Goal: Find specific page/section: Find specific page/section

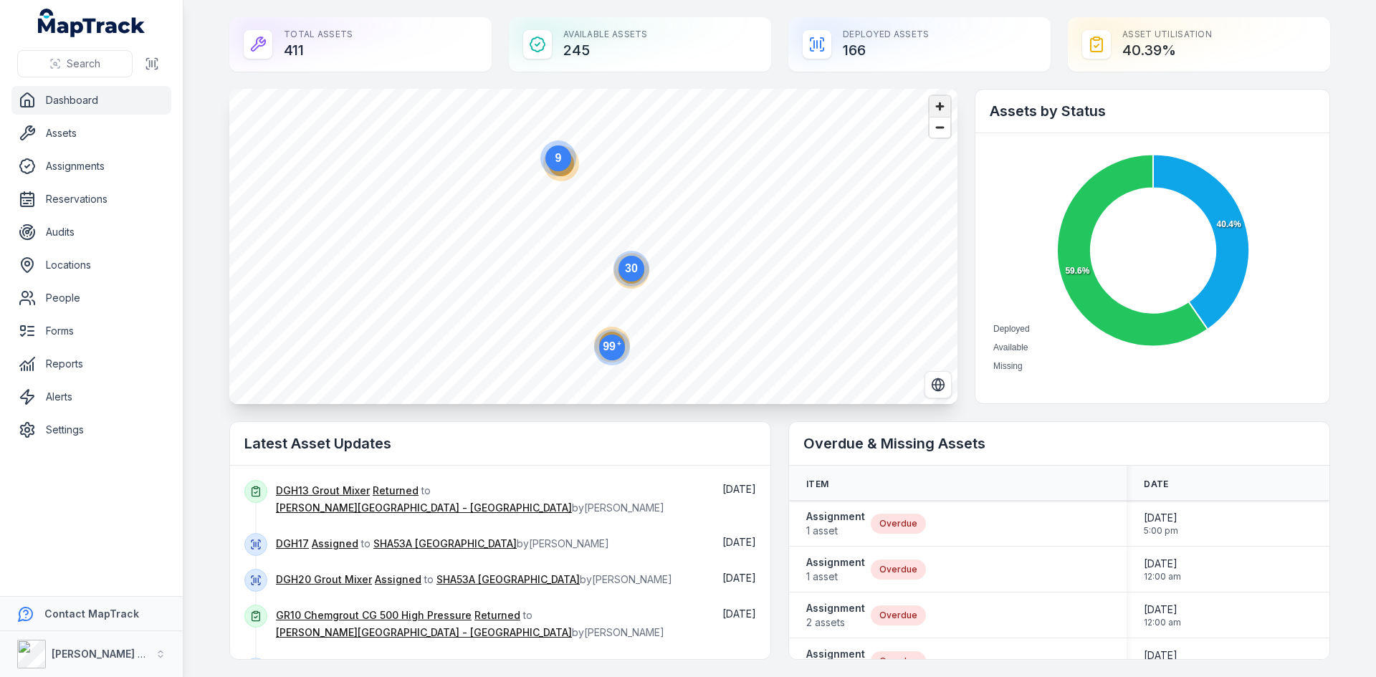
click at [934, 109] on span "Zoom in" at bounding box center [939, 106] width 21 height 21
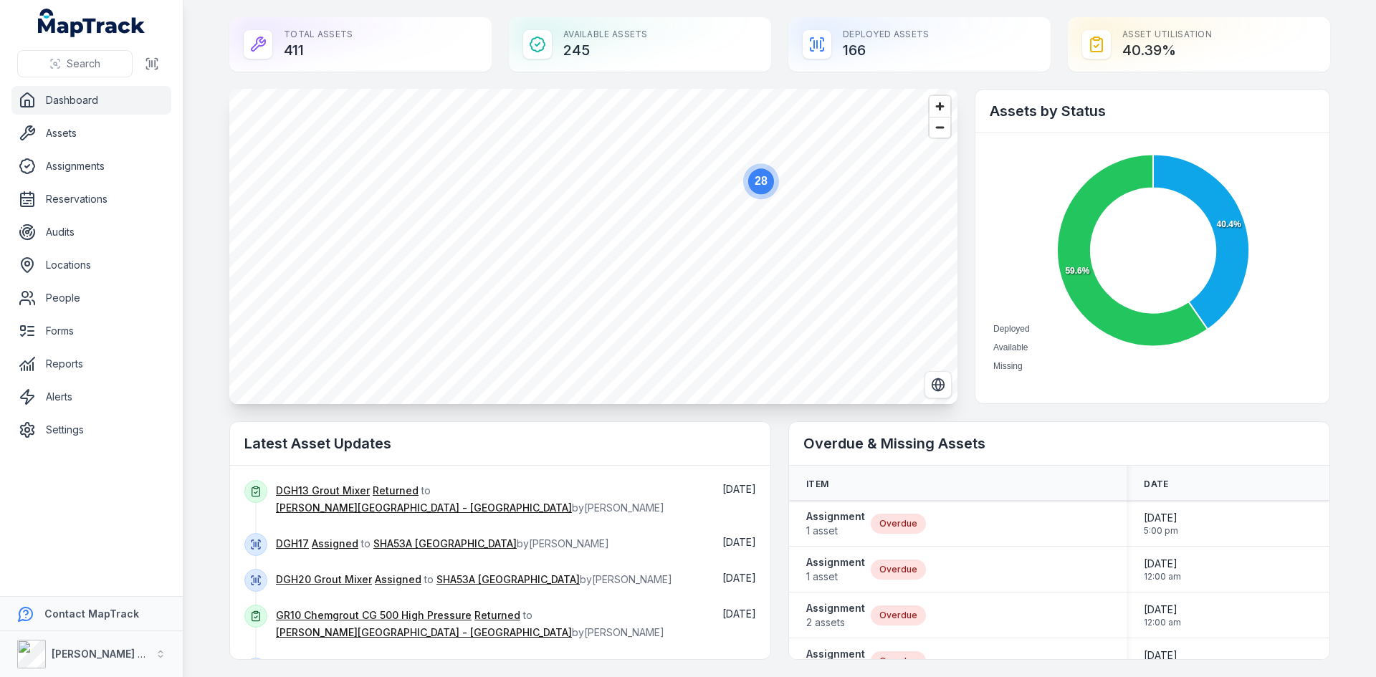
click at [676, 267] on text "7" at bounding box center [679, 270] width 6 height 12
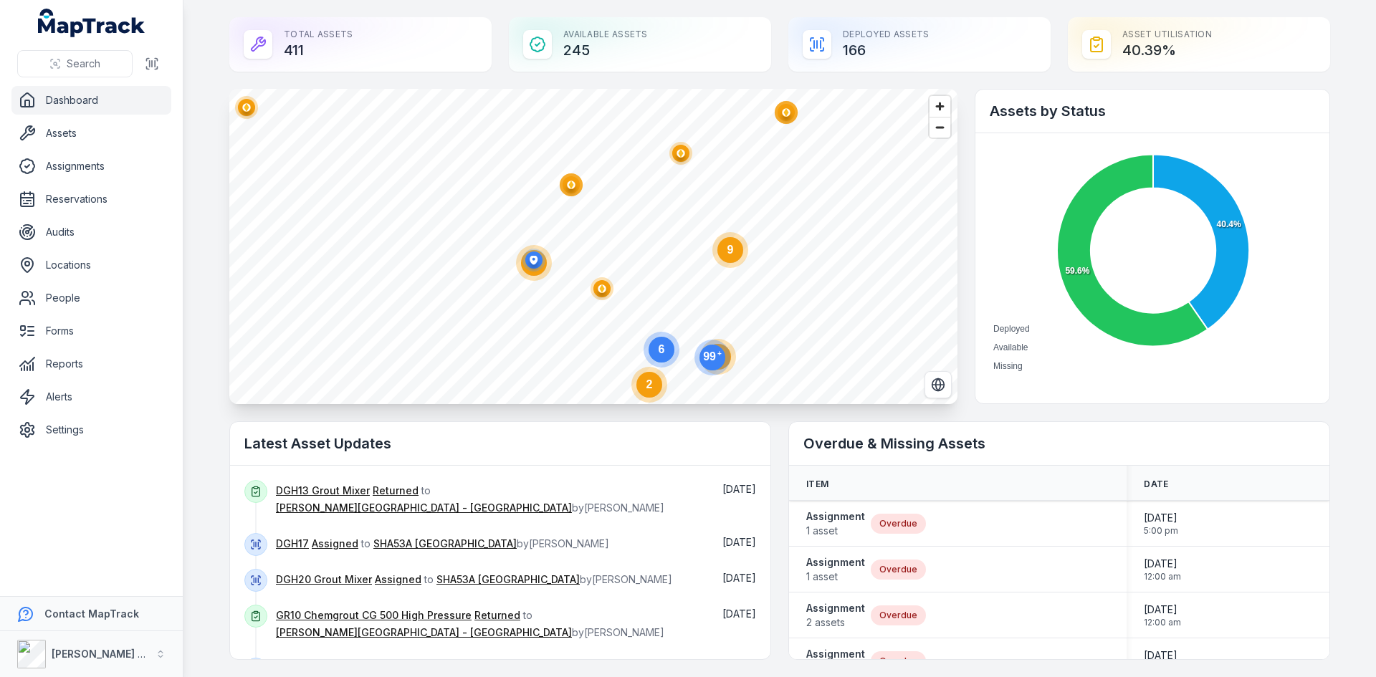
click at [720, 254] on circle at bounding box center [730, 250] width 26 height 26
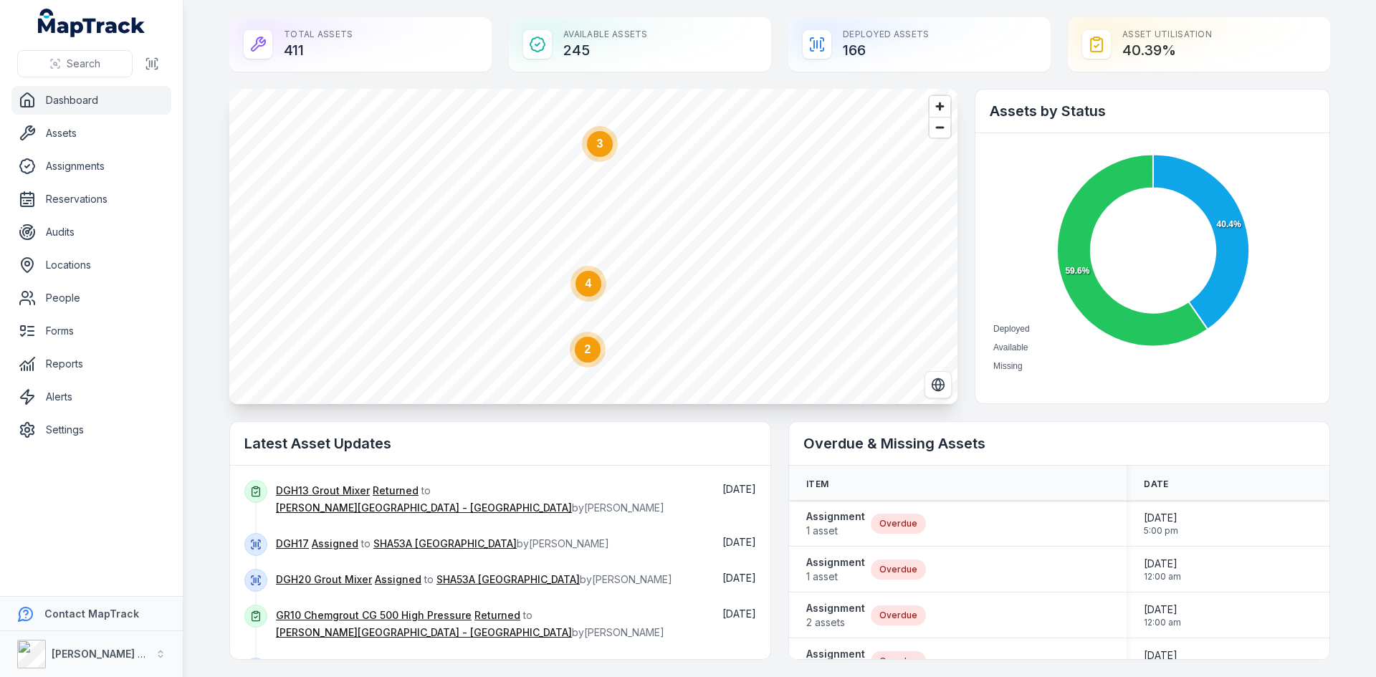
click at [585, 357] on circle at bounding box center [588, 350] width 26 height 26
click at [523, 220] on circle "button" at bounding box center [520, 213] width 23 height 23
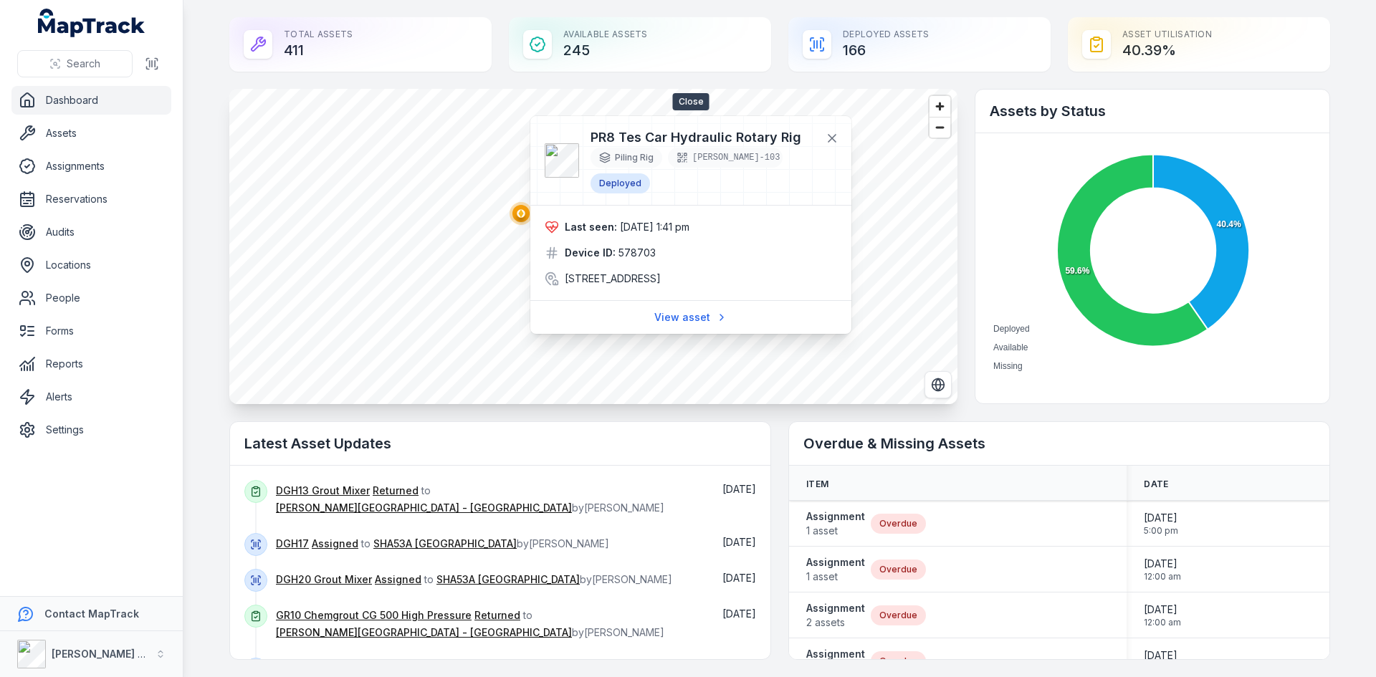
drag, startPoint x: 832, startPoint y: 134, endPoint x: 791, endPoint y: 183, distance: 64.1
click at [832, 133] on icon at bounding box center [832, 138] width 14 height 14
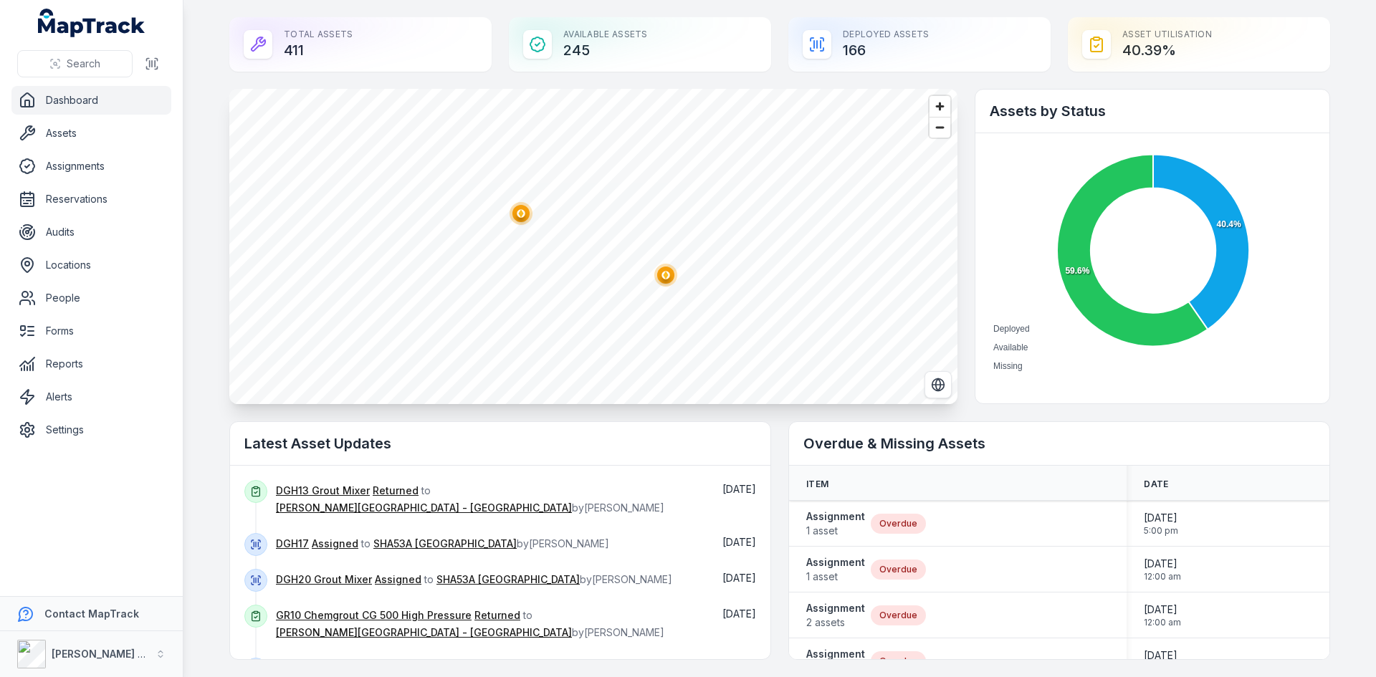
click at [665, 276] on ellipse "button" at bounding box center [665, 275] width 17 height 17
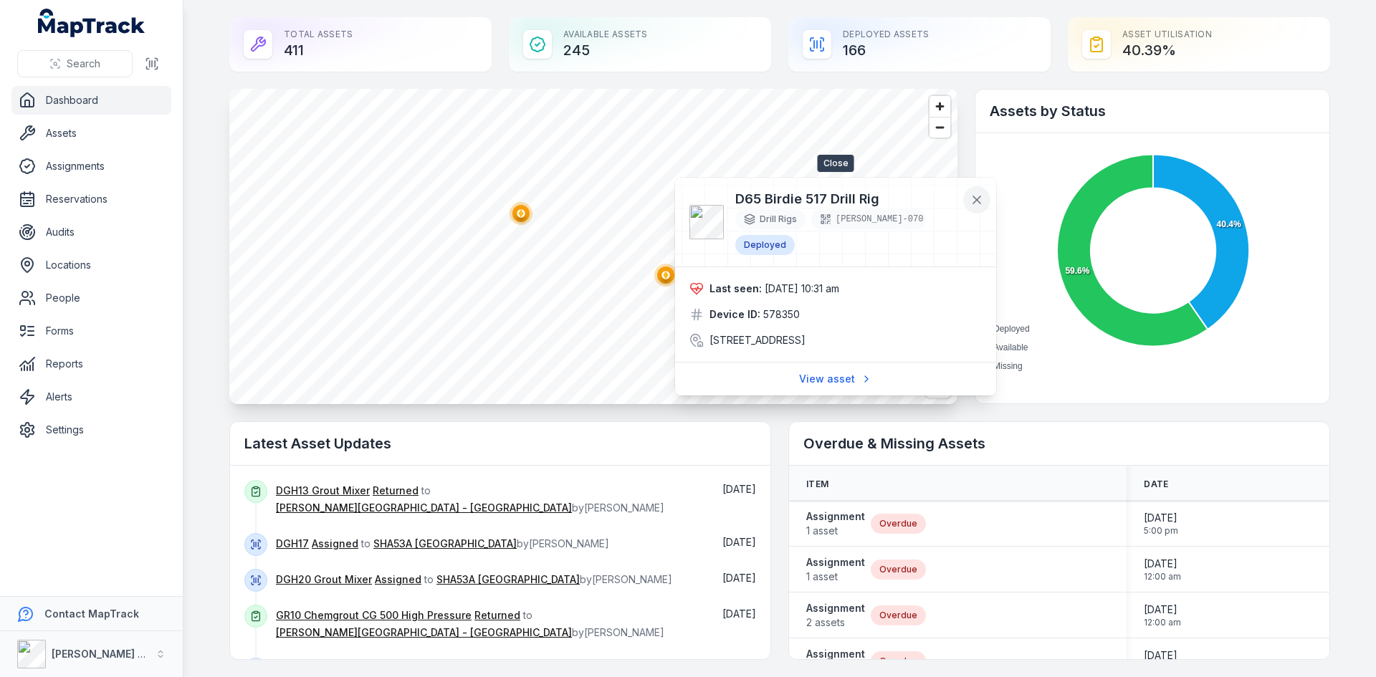
click at [975, 203] on icon at bounding box center [976, 200] width 14 height 14
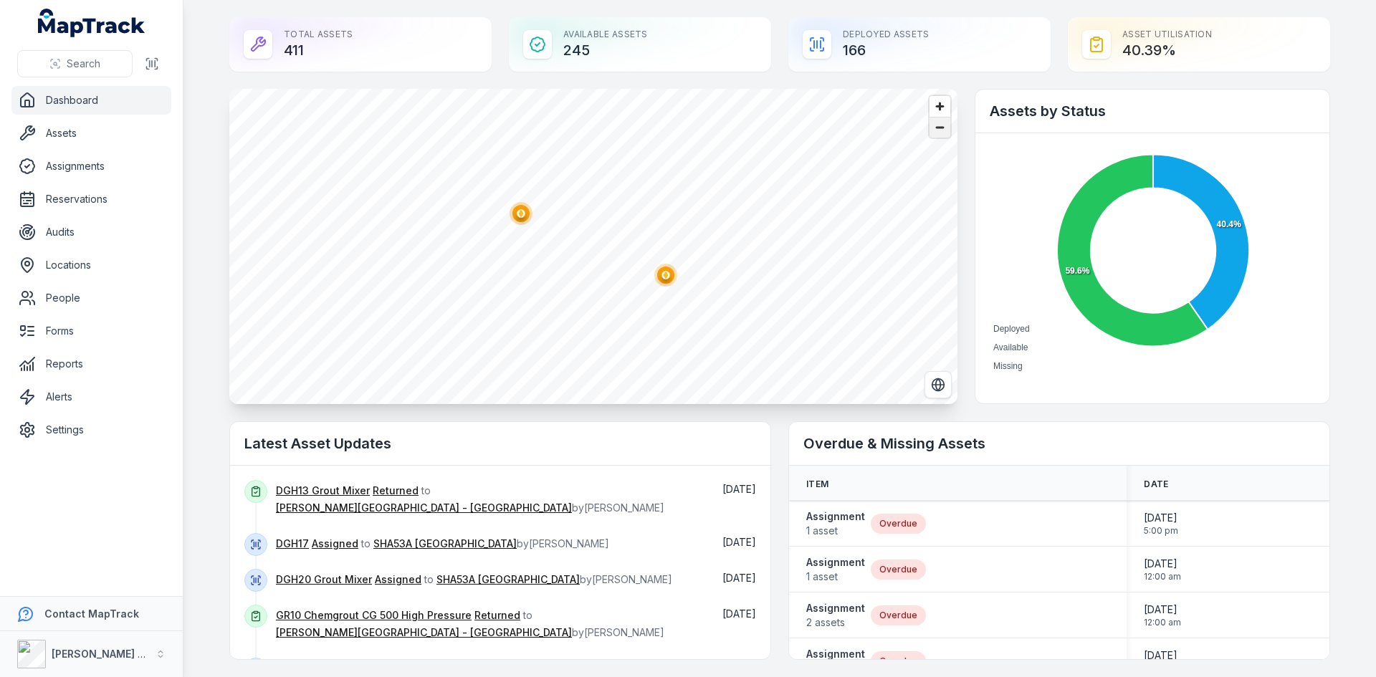
click at [931, 129] on span "Zoom out" at bounding box center [939, 128] width 21 height 20
click at [664, 243] on ellipse "button" at bounding box center [669, 236] width 17 height 17
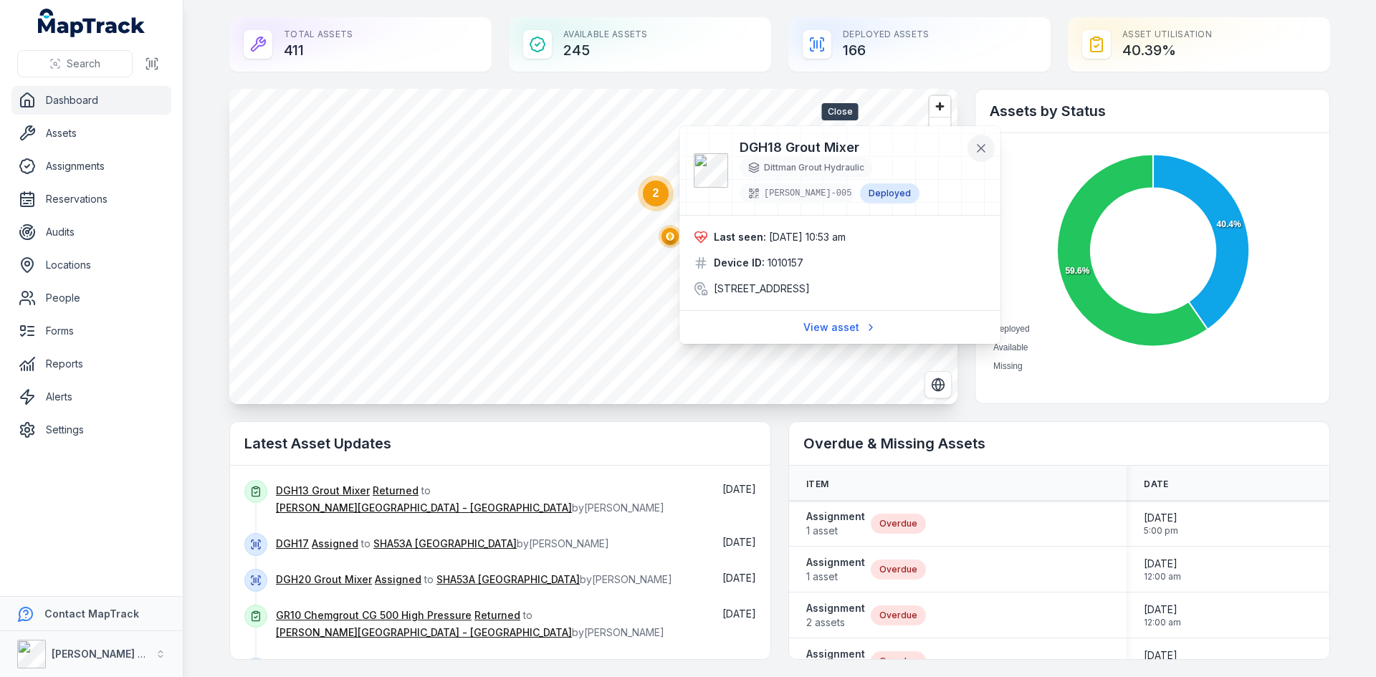
click at [981, 152] on icon at bounding box center [981, 148] width 14 height 14
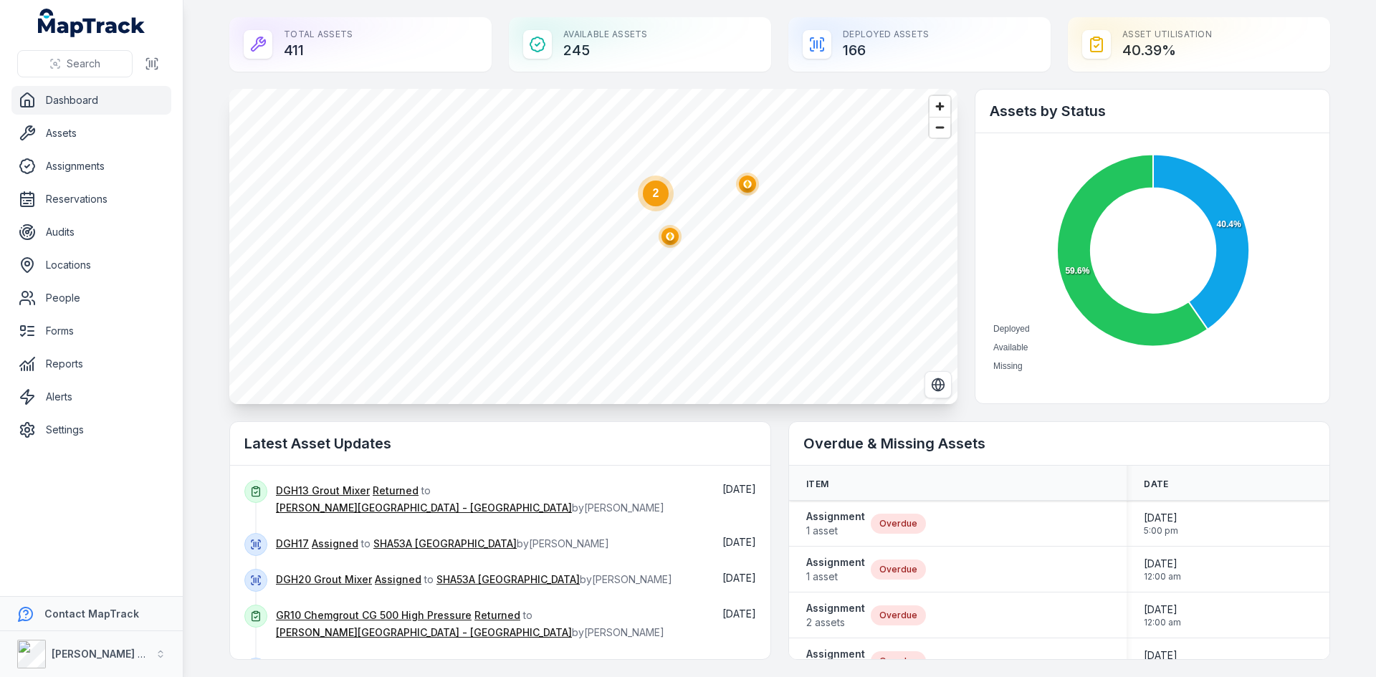
click at [749, 186] on ellipse "button" at bounding box center [747, 184] width 17 height 17
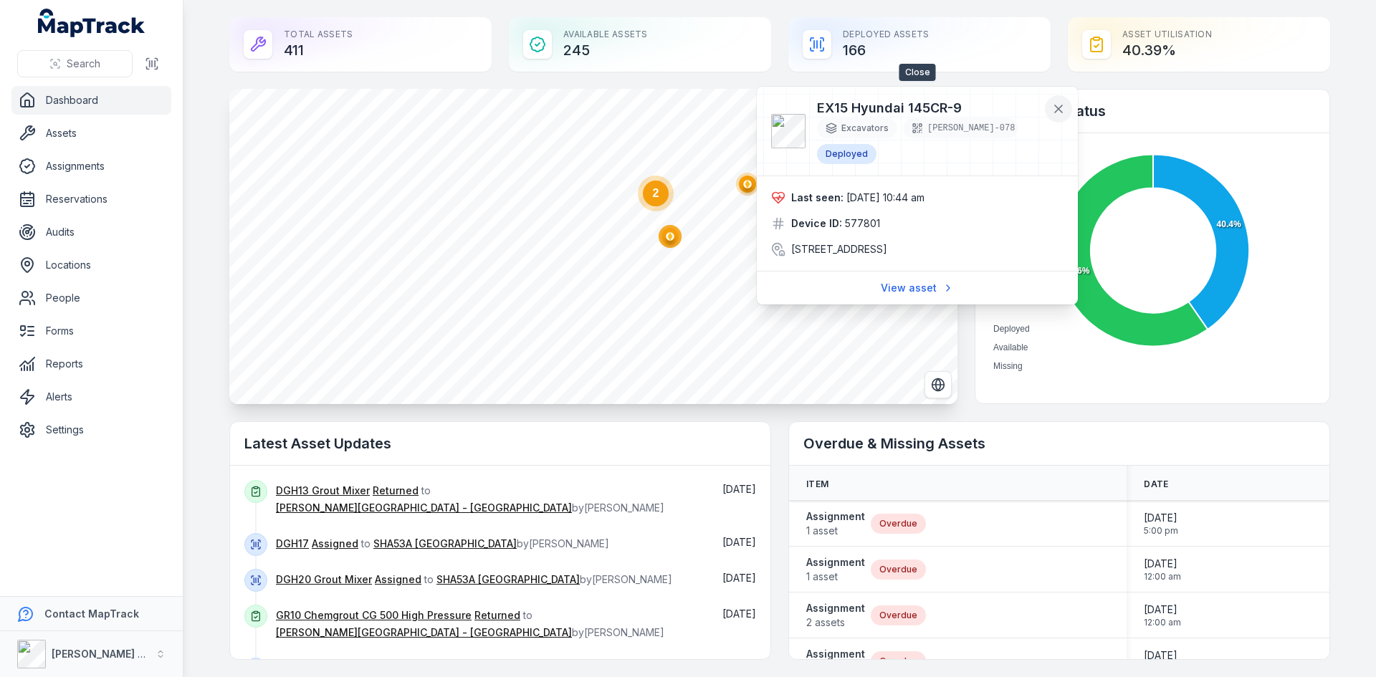
click at [1060, 111] on icon at bounding box center [1058, 108] width 7 height 7
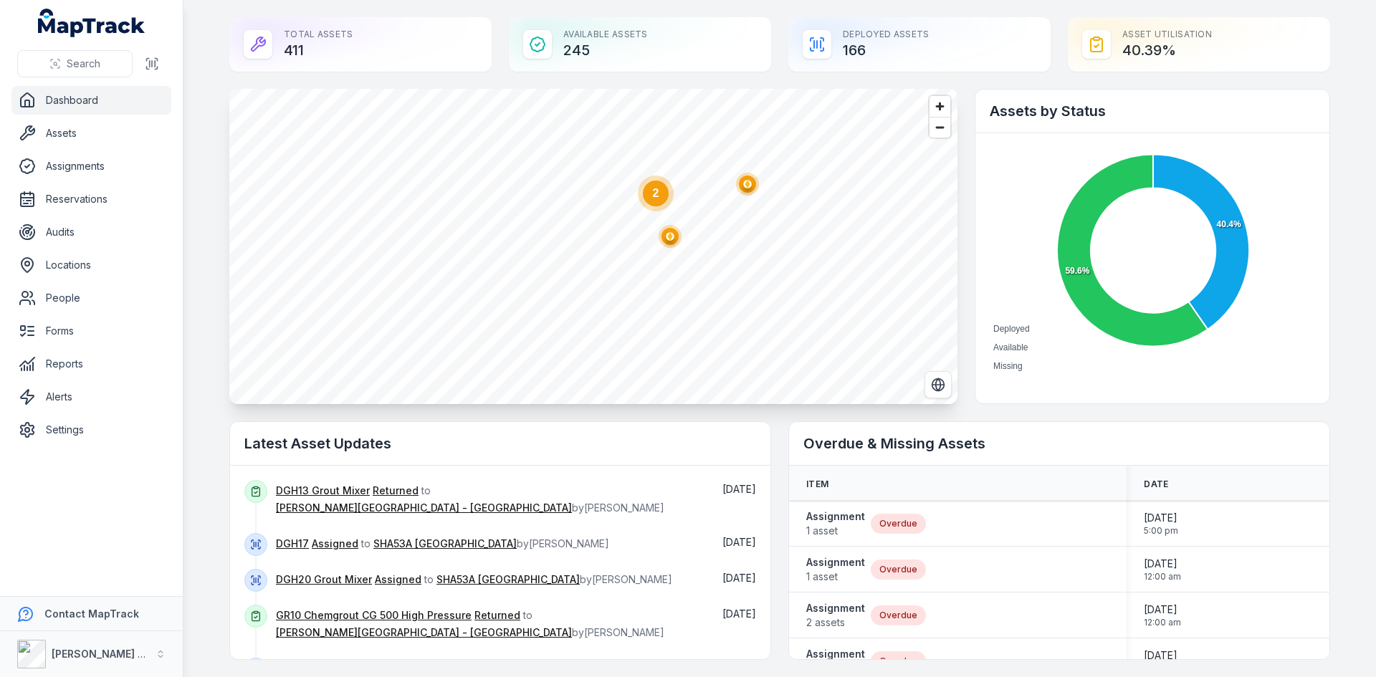
click at [653, 206] on circle at bounding box center [656, 194] width 26 height 26
click at [555, 229] on ellipse "button" at bounding box center [557, 224] width 17 height 17
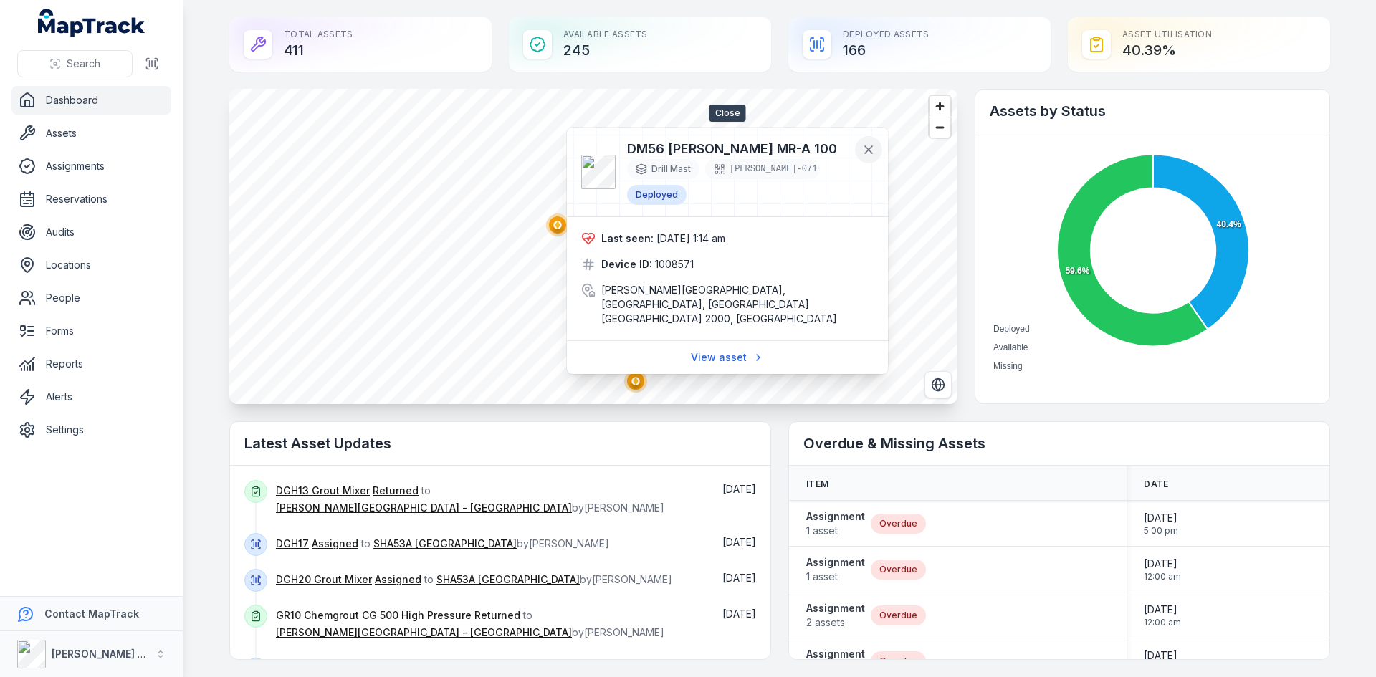
click at [873, 150] on icon at bounding box center [868, 150] width 14 height 14
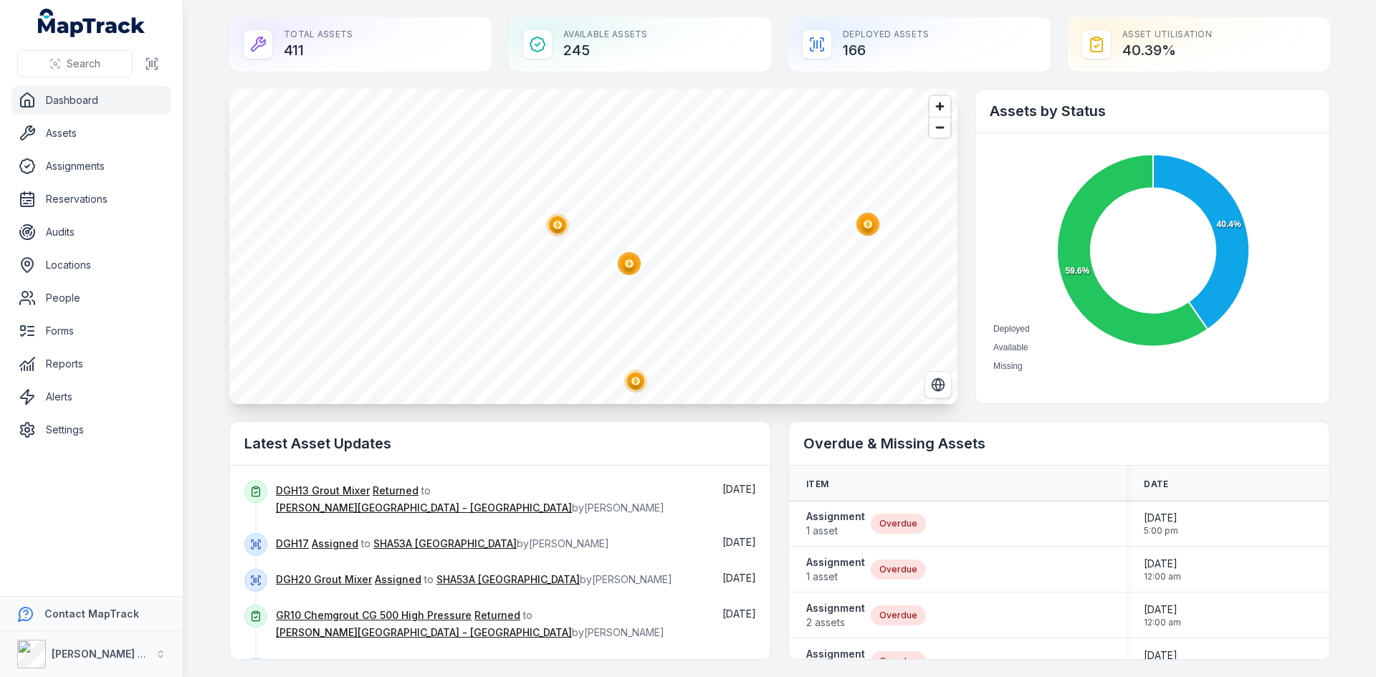
click at [626, 272] on circle "button" at bounding box center [629, 263] width 23 height 23
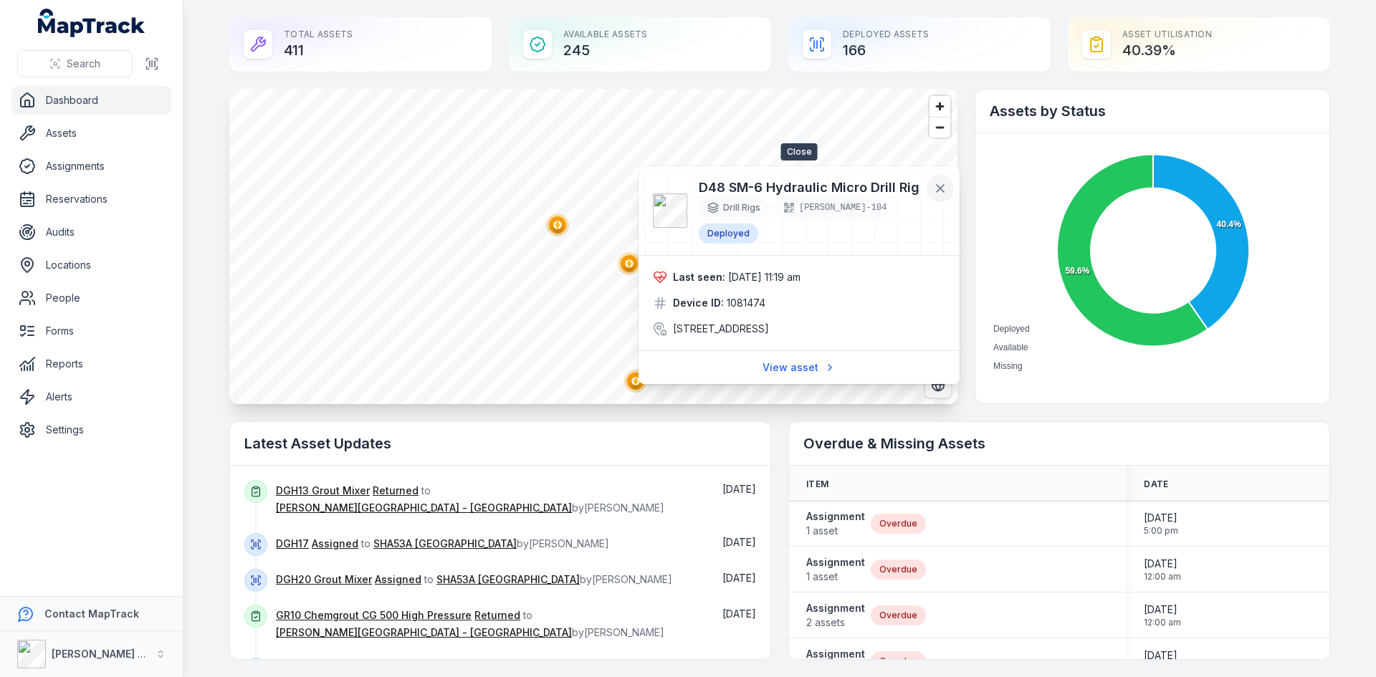
click at [939, 194] on icon at bounding box center [940, 188] width 14 height 14
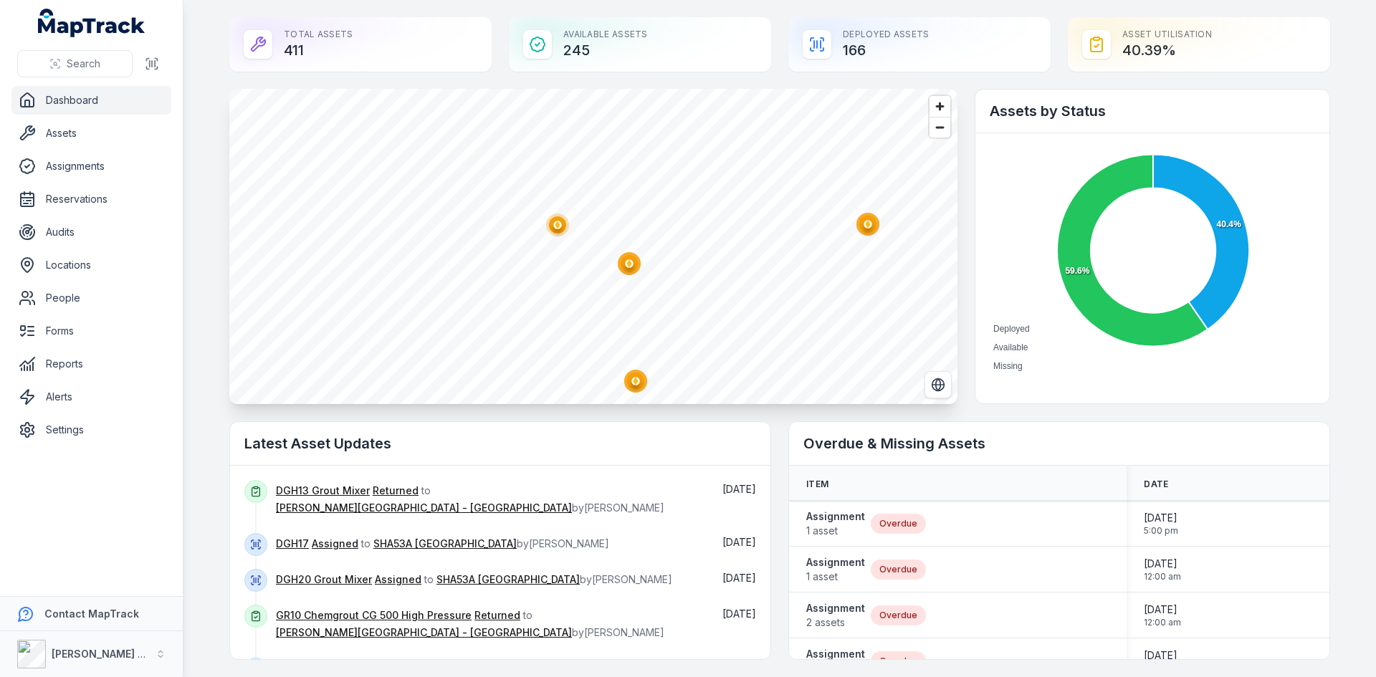
click at [640, 380] on circle "button" at bounding box center [635, 381] width 23 height 23
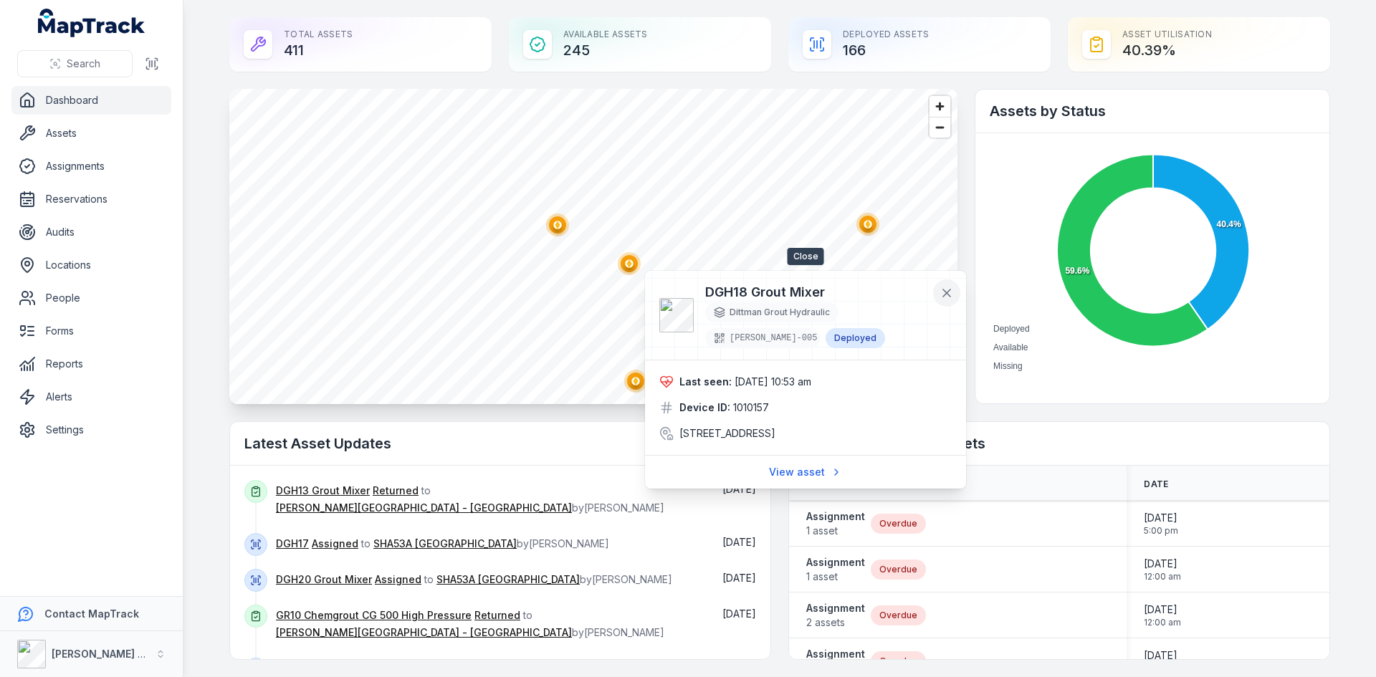
click at [946, 286] on icon at bounding box center [946, 293] width 14 height 14
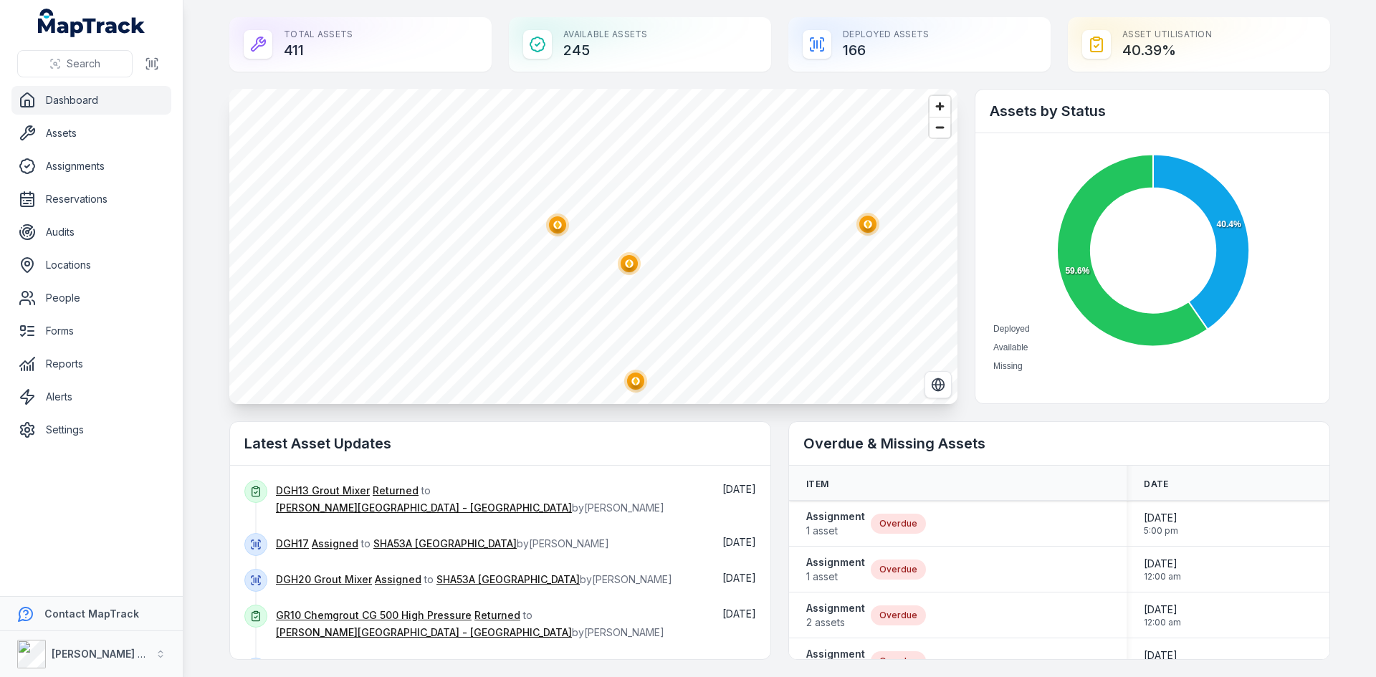
click at [871, 231] on circle "button" at bounding box center [867, 224] width 23 height 23
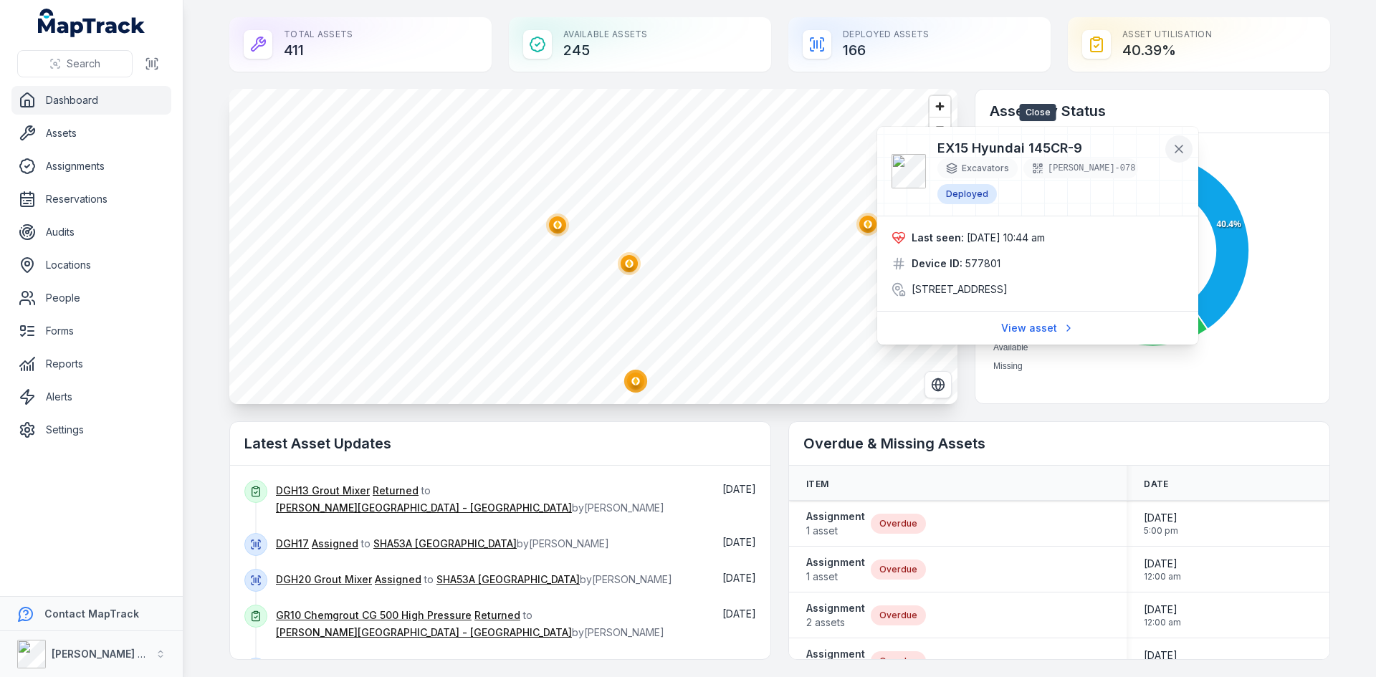
click at [1169, 150] on button at bounding box center [1178, 148] width 27 height 27
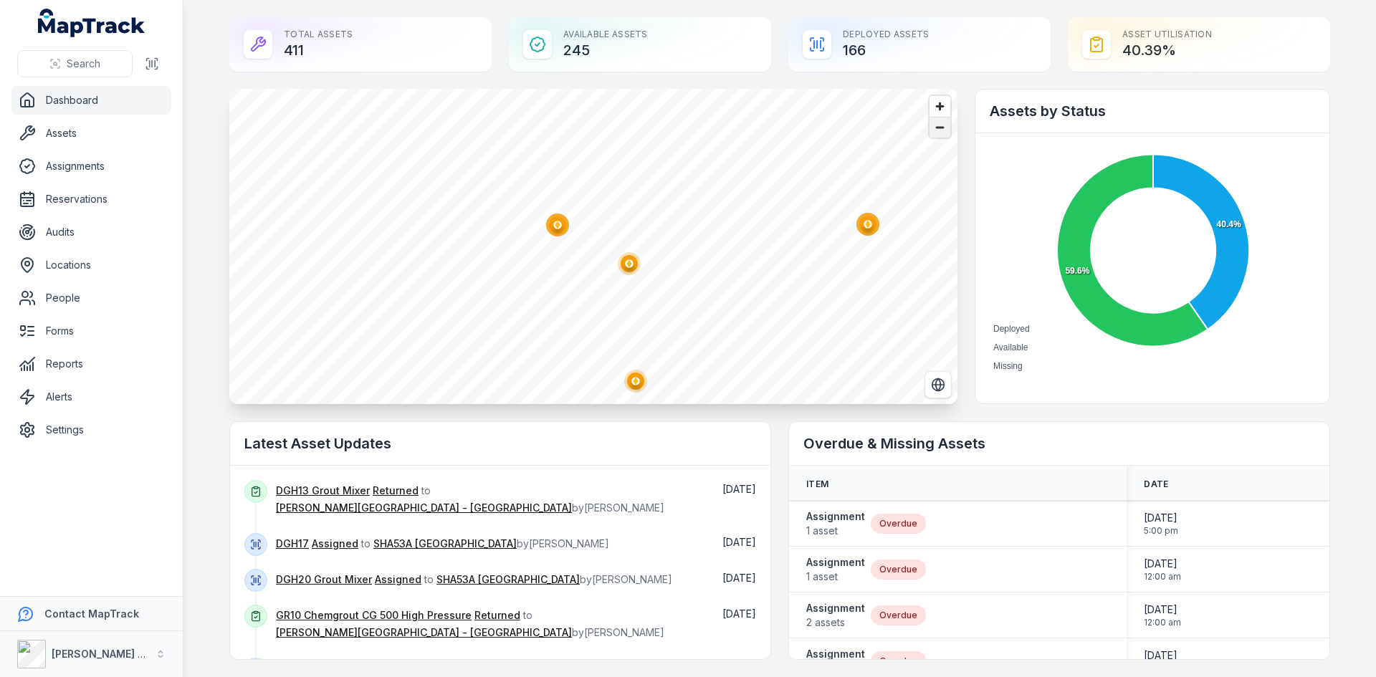
click at [935, 132] on span "Zoom out" at bounding box center [939, 128] width 21 height 20
click at [935, 131] on span "Zoom out" at bounding box center [939, 128] width 21 height 20
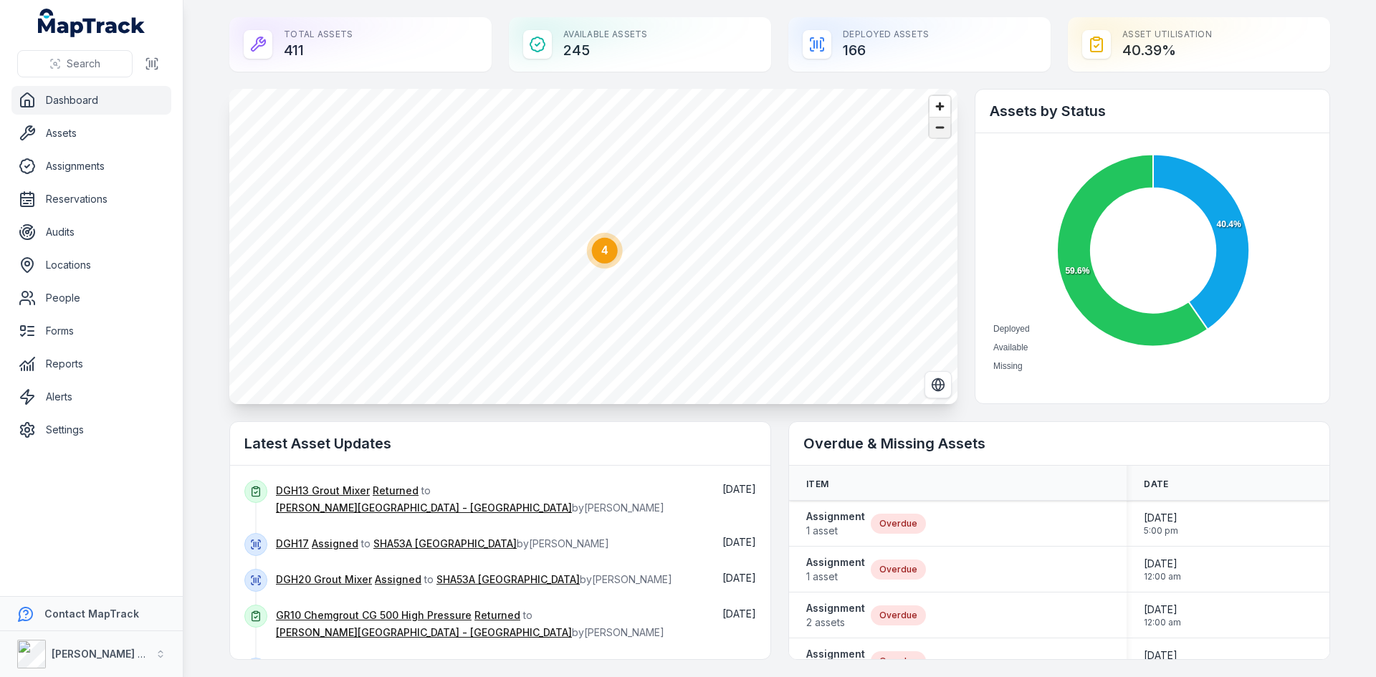
click at [935, 131] on span "Zoom out" at bounding box center [939, 128] width 21 height 20
click at [688, 241] on circle at bounding box center [692, 234] width 26 height 26
click at [537, 180] on ellipse "button" at bounding box center [538, 177] width 17 height 17
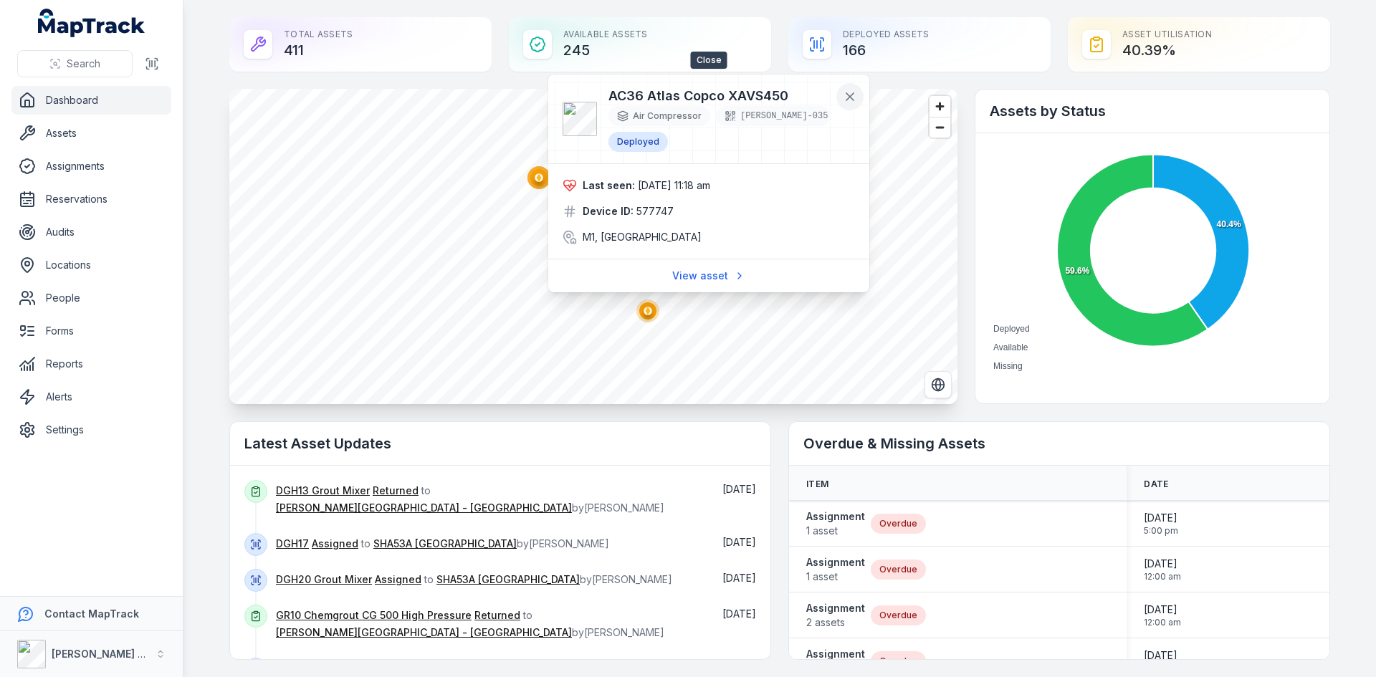
click at [845, 92] on icon at bounding box center [850, 97] width 14 height 14
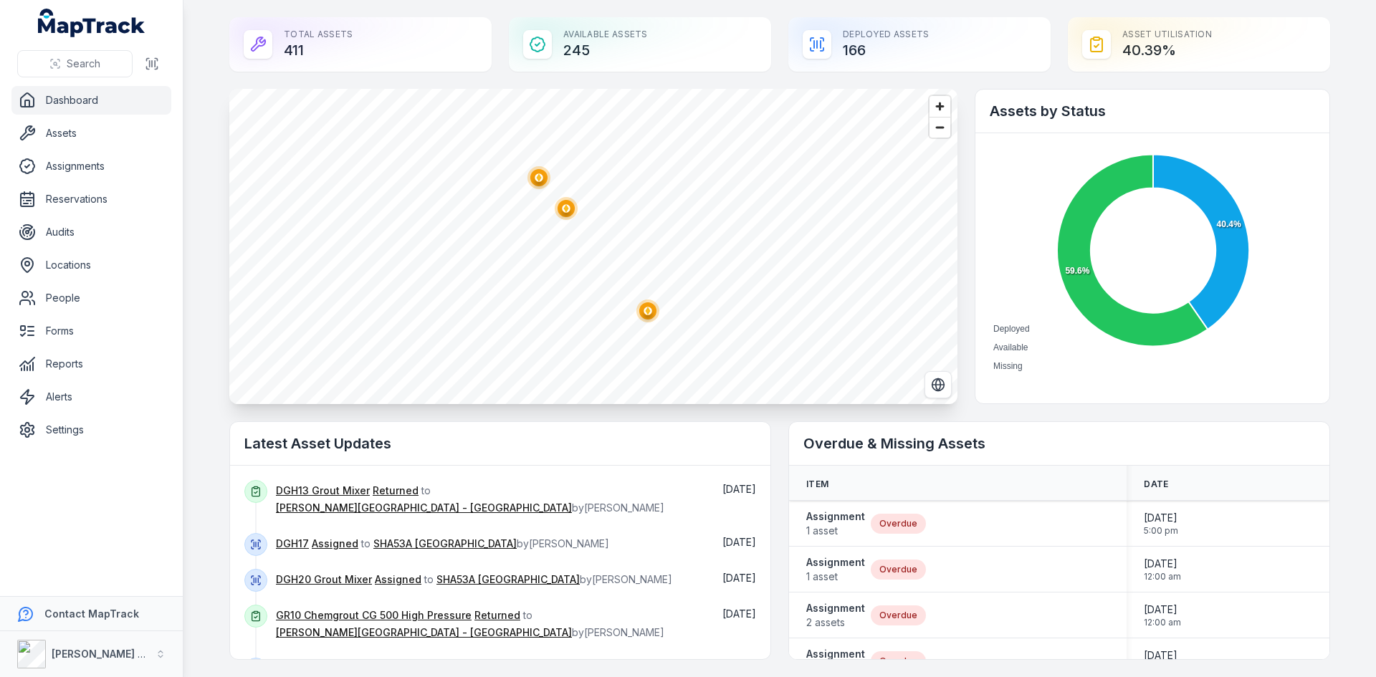
click at [563, 210] on polygon "button" at bounding box center [565, 208] width 5 height 8
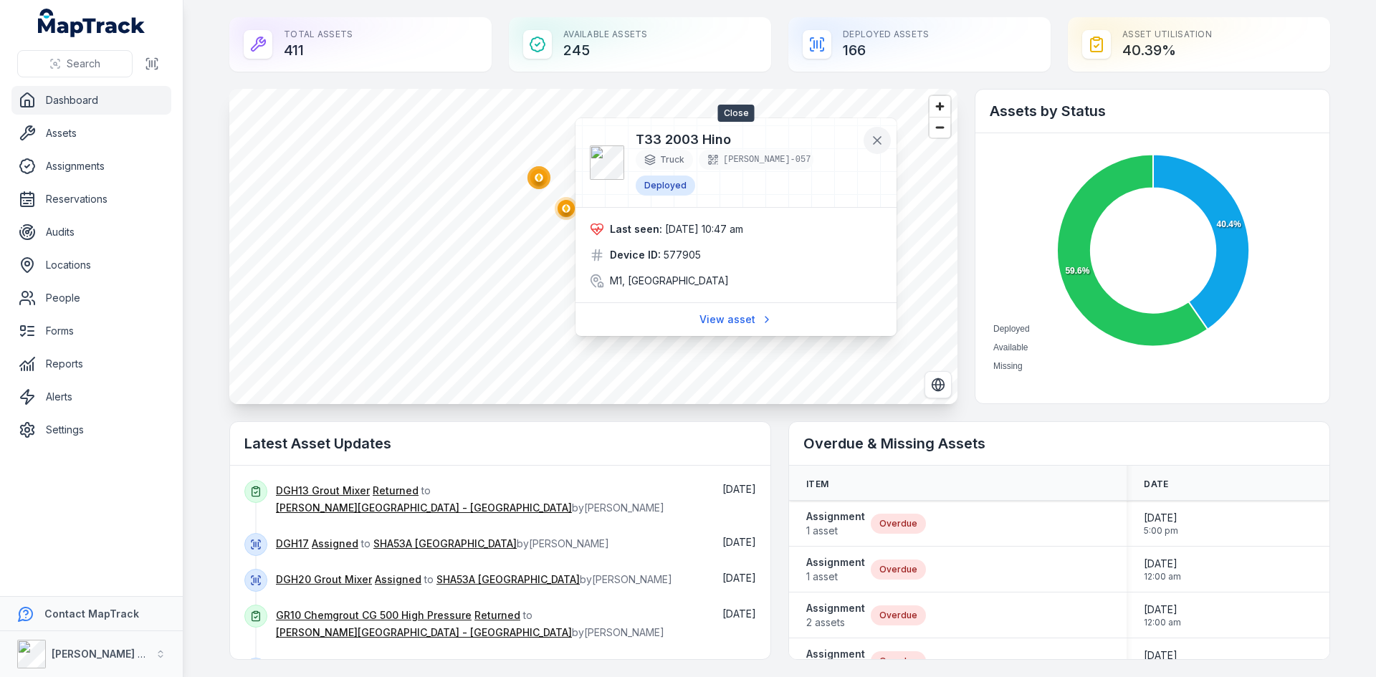
click at [881, 146] on icon at bounding box center [877, 140] width 14 height 14
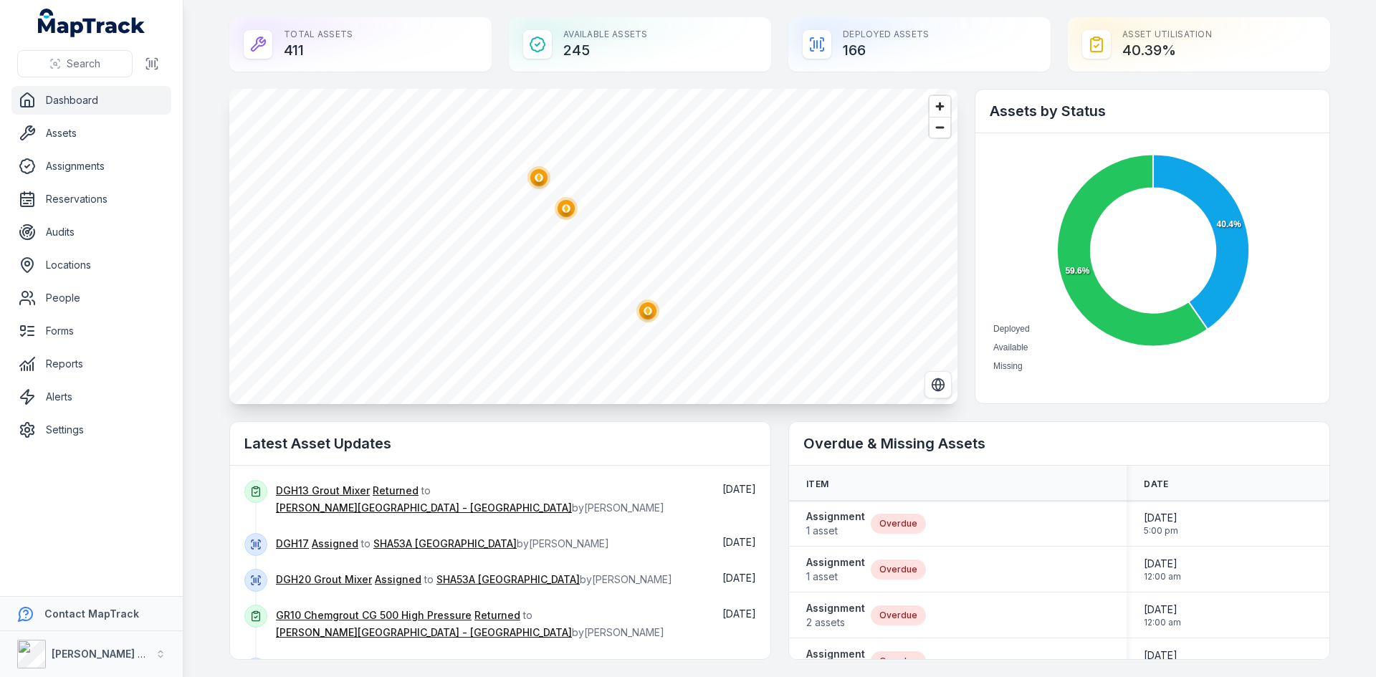
click at [641, 306] on ellipse "button" at bounding box center [647, 310] width 17 height 17
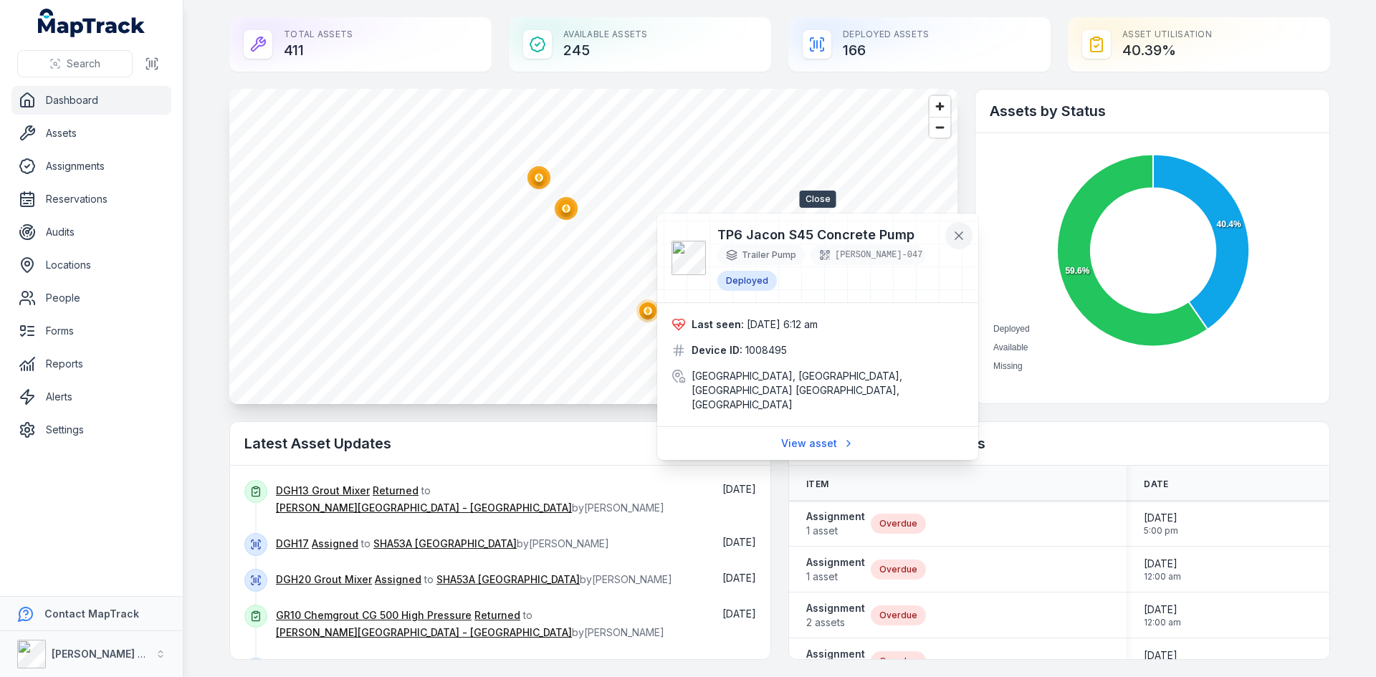
click at [956, 236] on icon at bounding box center [959, 236] width 14 height 14
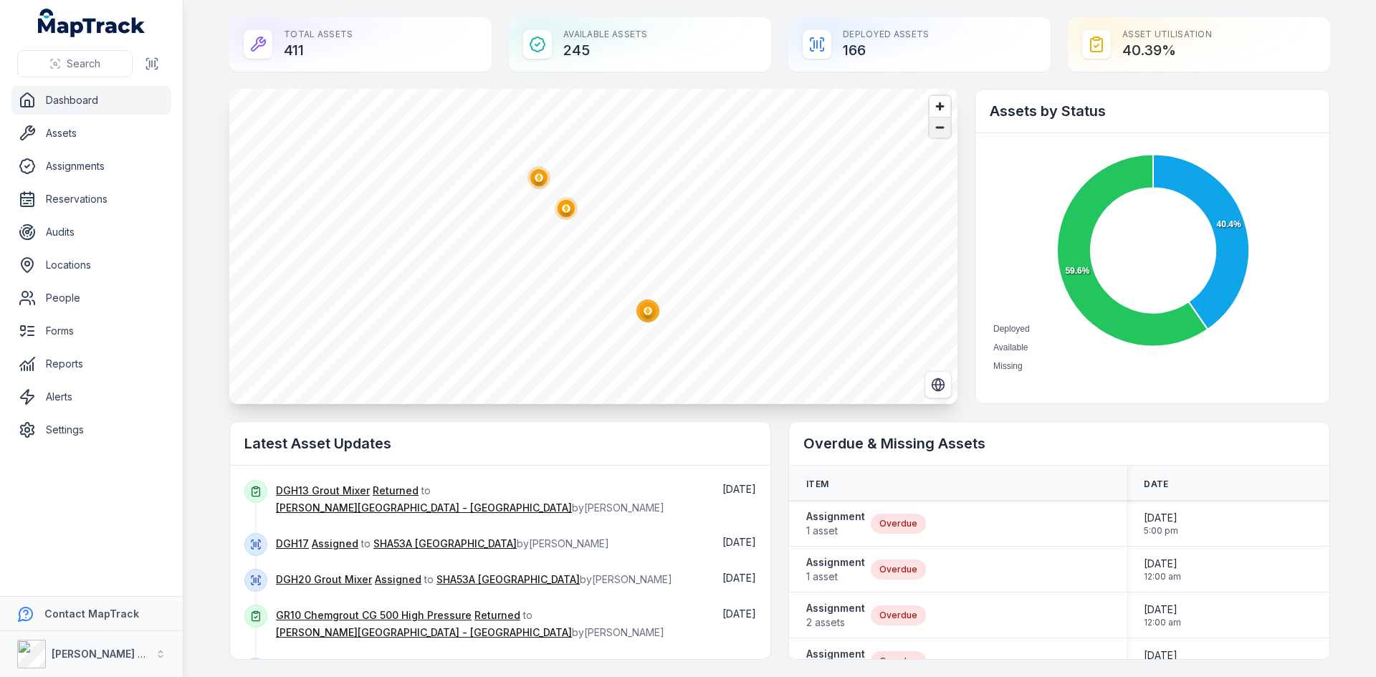
click at [933, 132] on span "Zoom out" at bounding box center [939, 128] width 21 height 20
click at [937, 131] on span "Zoom out" at bounding box center [939, 128] width 21 height 20
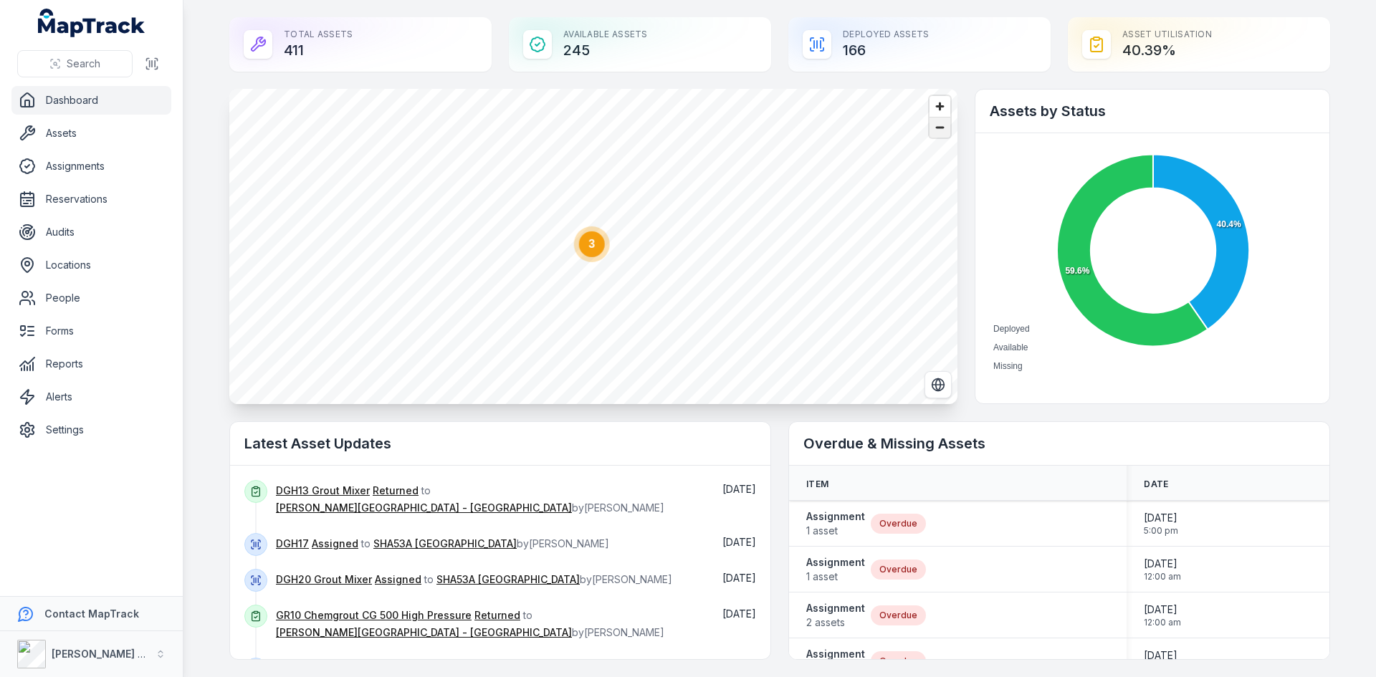
click at [937, 131] on span "Zoom out" at bounding box center [939, 128] width 21 height 20
click at [941, 130] on span "Zoom out" at bounding box center [939, 128] width 21 height 20
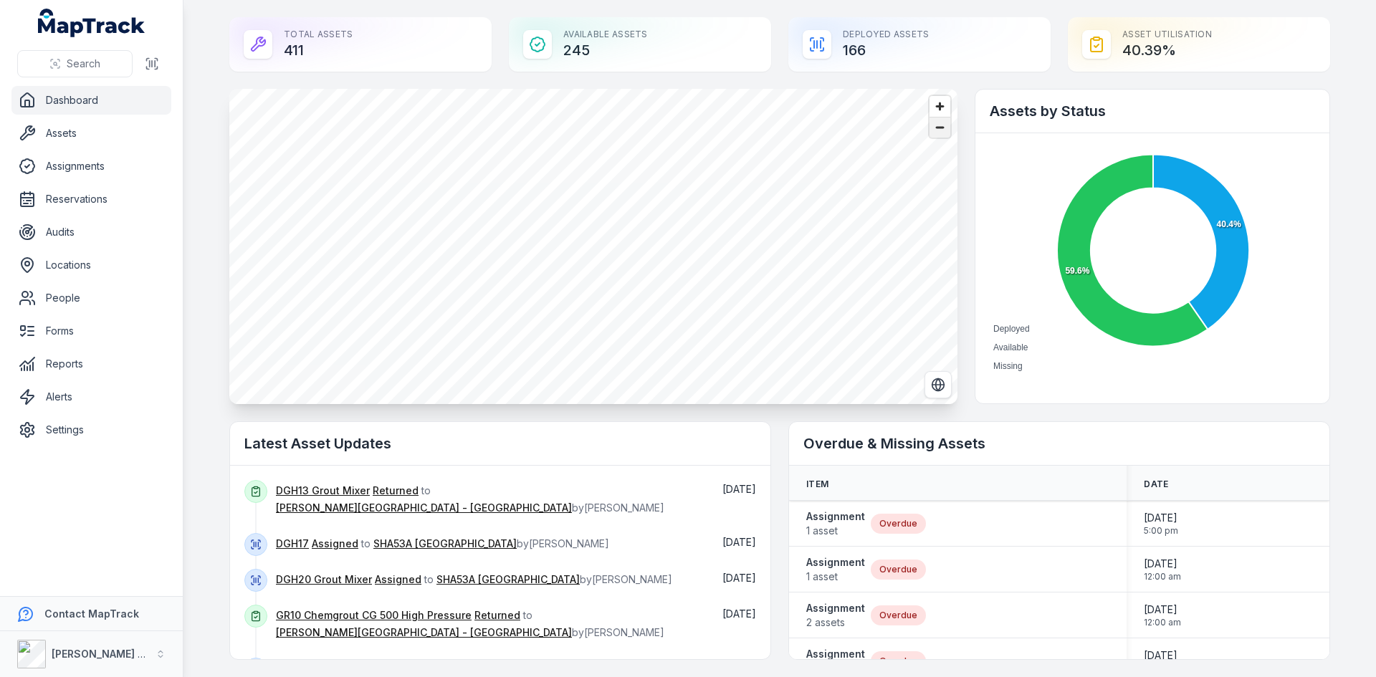
click at [941, 130] on span "Zoom out" at bounding box center [939, 128] width 21 height 20
click at [447, 219] on circle "button" at bounding box center [448, 219] width 3 height 3
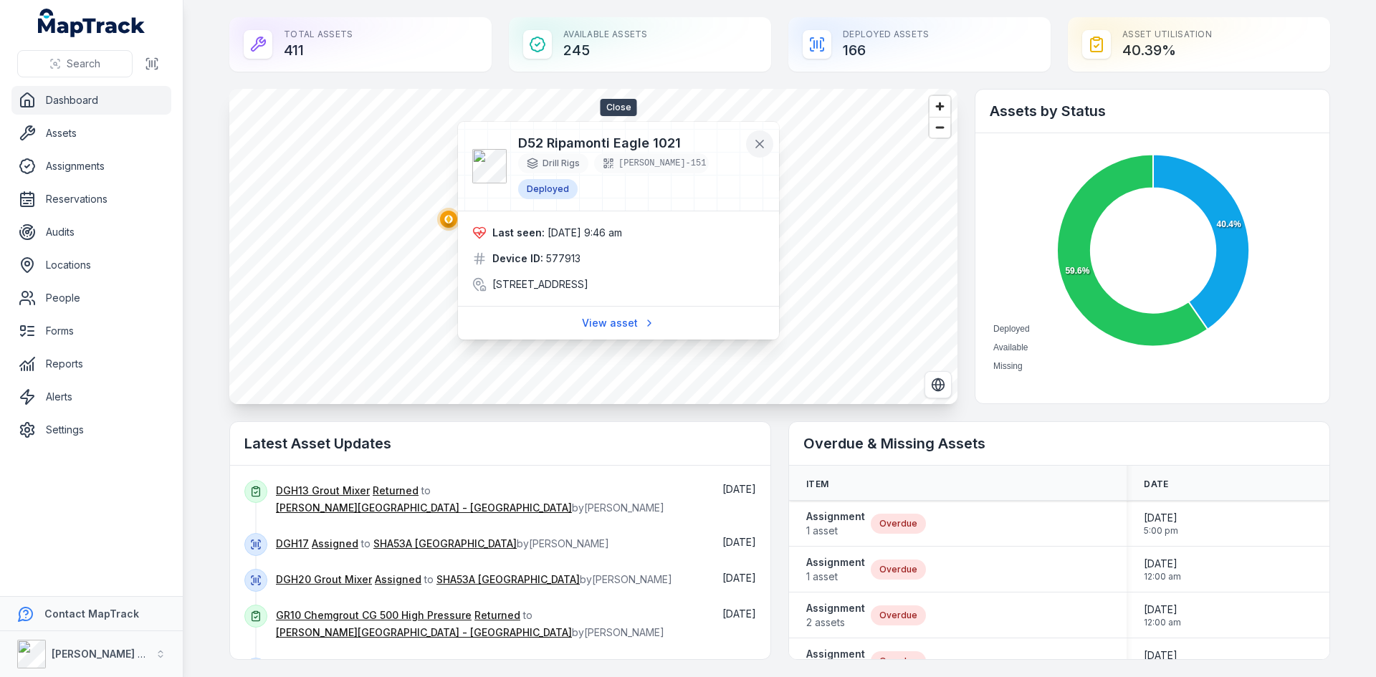
click at [766, 140] on icon at bounding box center [759, 144] width 14 height 14
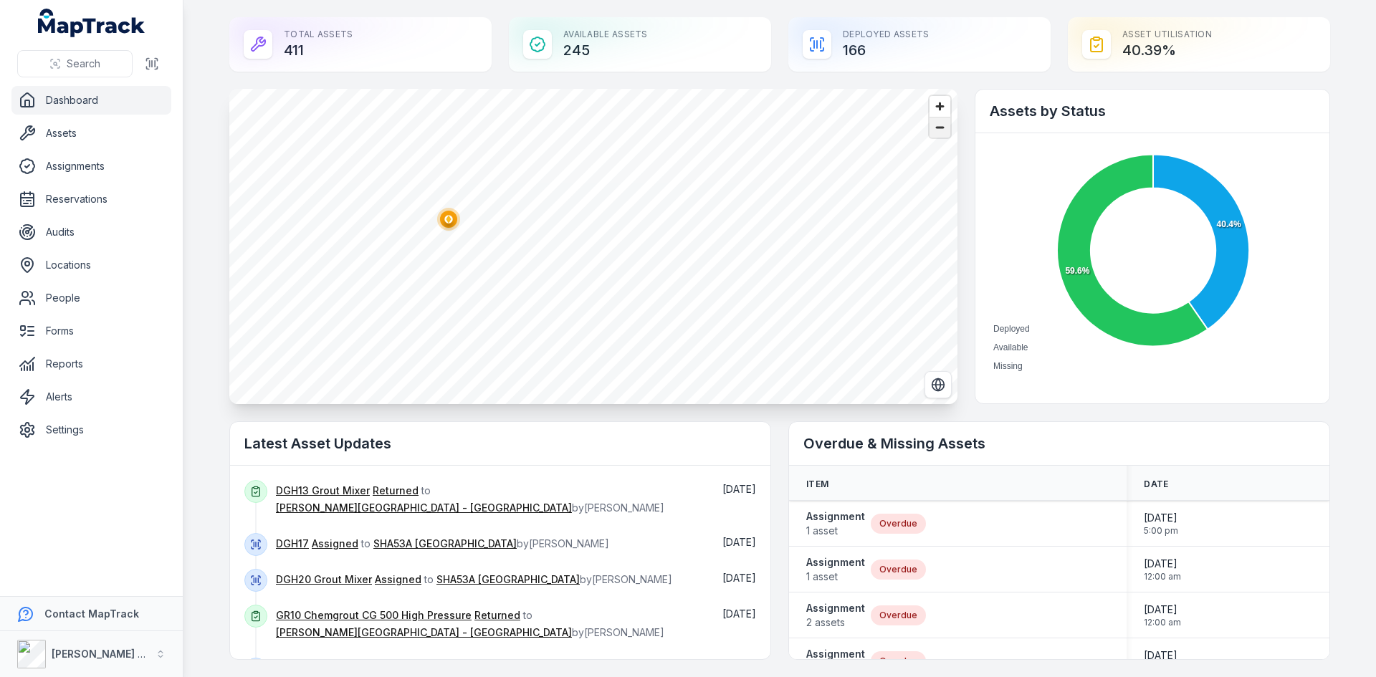
click at [940, 133] on span "Zoom out" at bounding box center [939, 128] width 21 height 20
drag, startPoint x: 713, startPoint y: 368, endPoint x: 713, endPoint y: 376, distance: 7.9
click at [713, 368] on circle "button" at bounding box center [715, 358] width 23 height 23
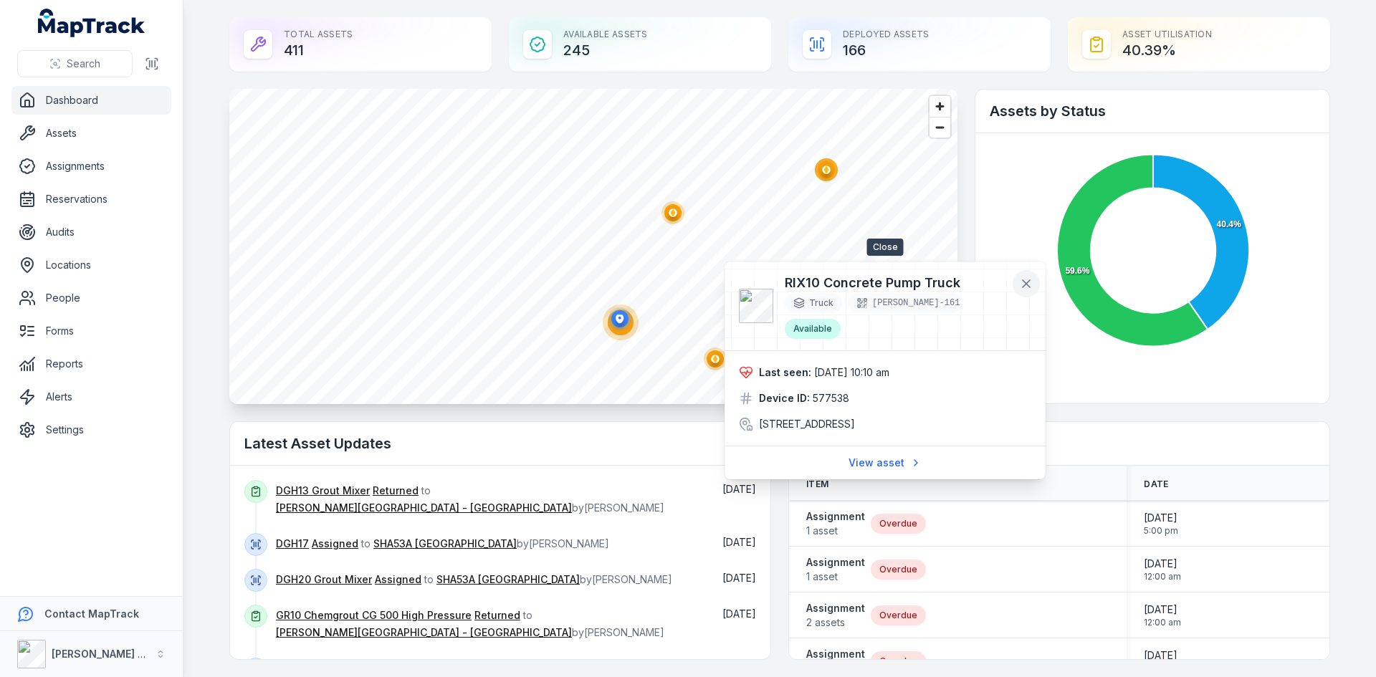
click at [1027, 282] on icon at bounding box center [1025, 283] width 7 height 7
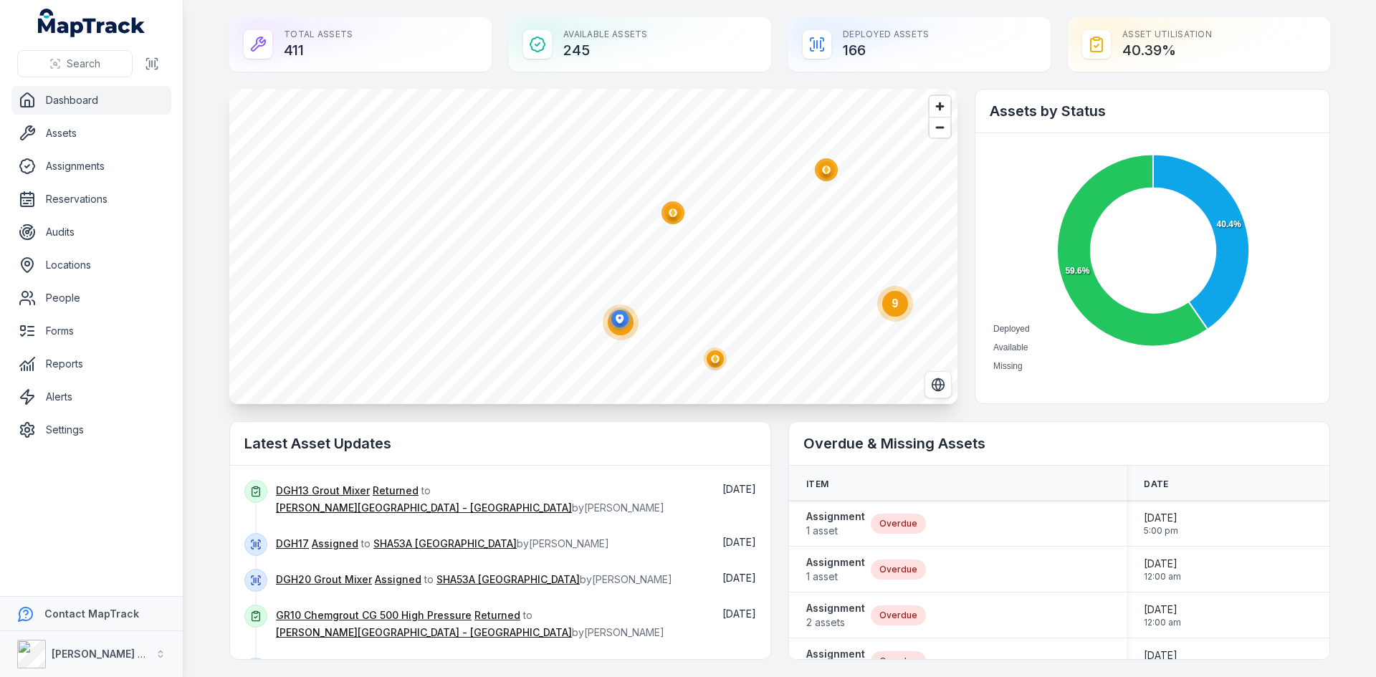
click at [633, 333] on icon "3" at bounding box center [620, 322] width 43 height 43
click at [893, 248] on circle "button" at bounding box center [896, 250] width 8 height 8
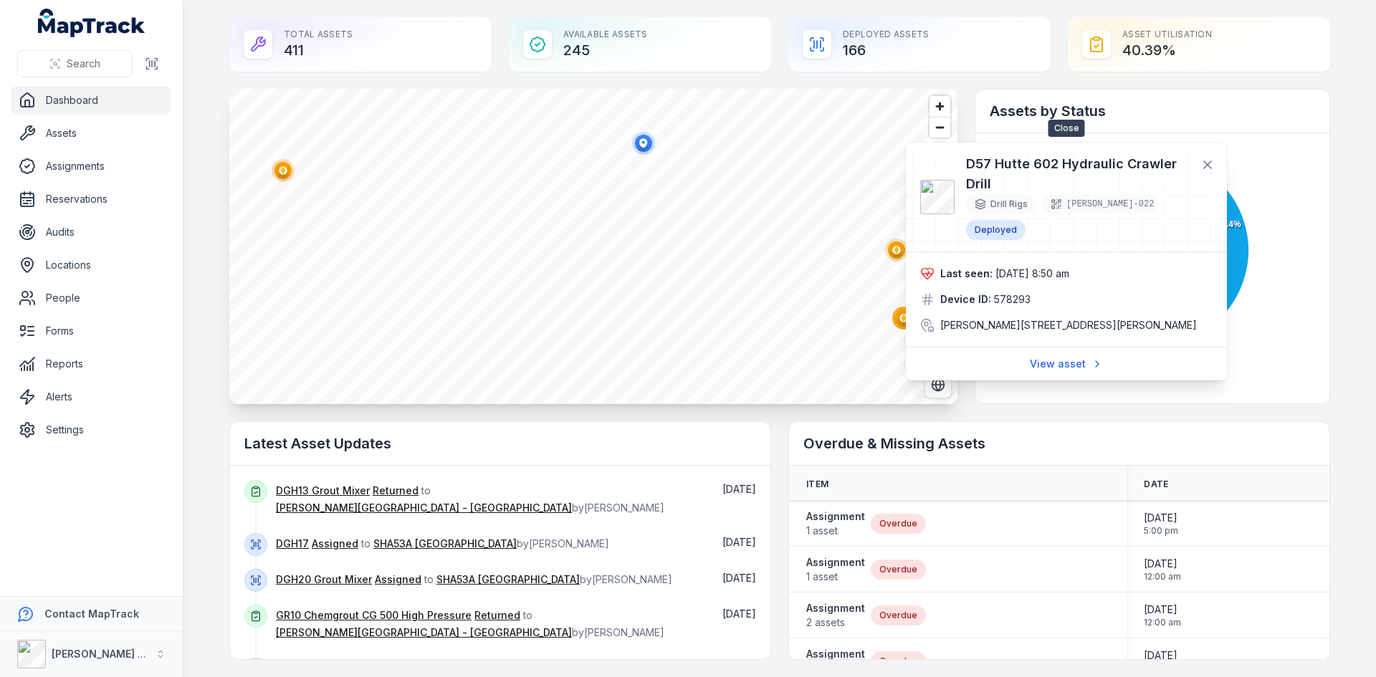
drag, startPoint x: 1197, startPoint y: 155, endPoint x: 1159, endPoint y: 199, distance: 58.9
click at [1197, 154] on div "D57 Hutte 602 Hydraulic Crawler Drill Drill Rigs [PERSON_NAME]-022 Deployed Las…" at bounding box center [1066, 262] width 321 height 238
click at [1208, 166] on icon at bounding box center [1207, 164] width 7 height 7
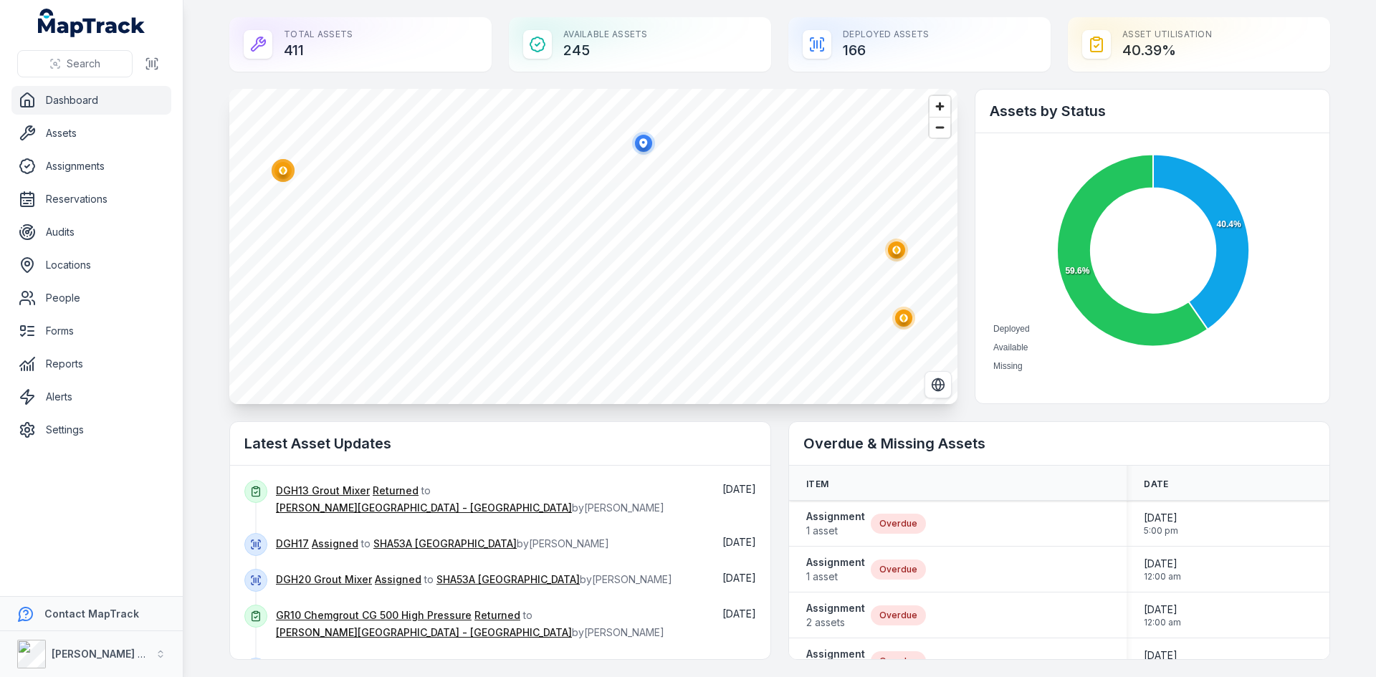
click at [896, 315] on ellipse "button" at bounding box center [903, 318] width 17 height 17
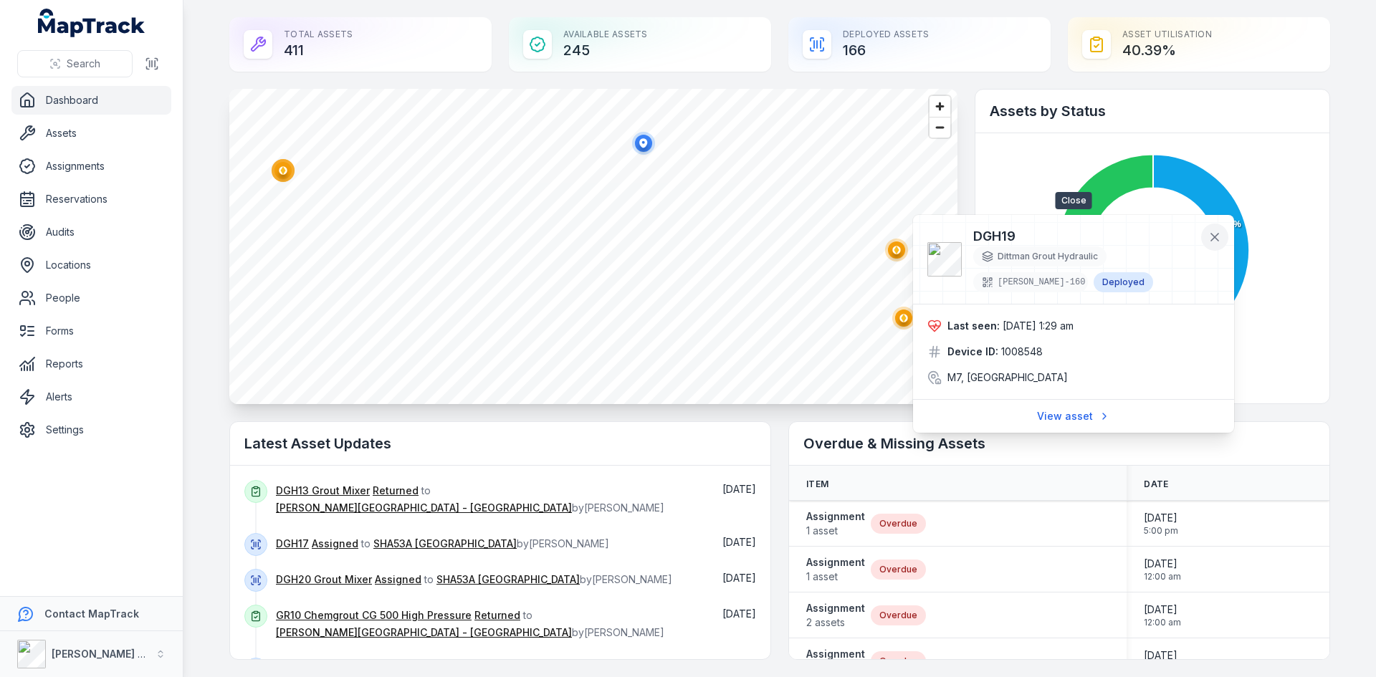
click at [1219, 237] on icon at bounding box center [1214, 237] width 14 height 14
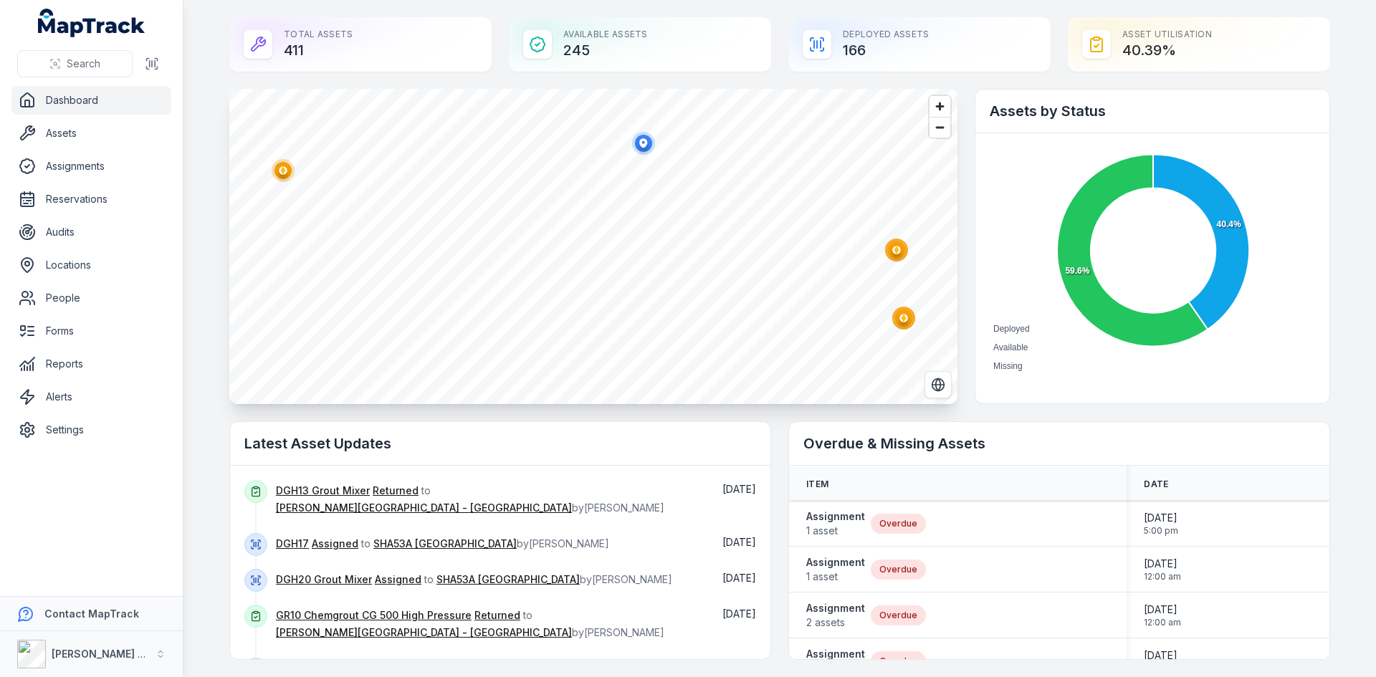
click at [279, 169] on circle "button" at bounding box center [283, 170] width 8 height 8
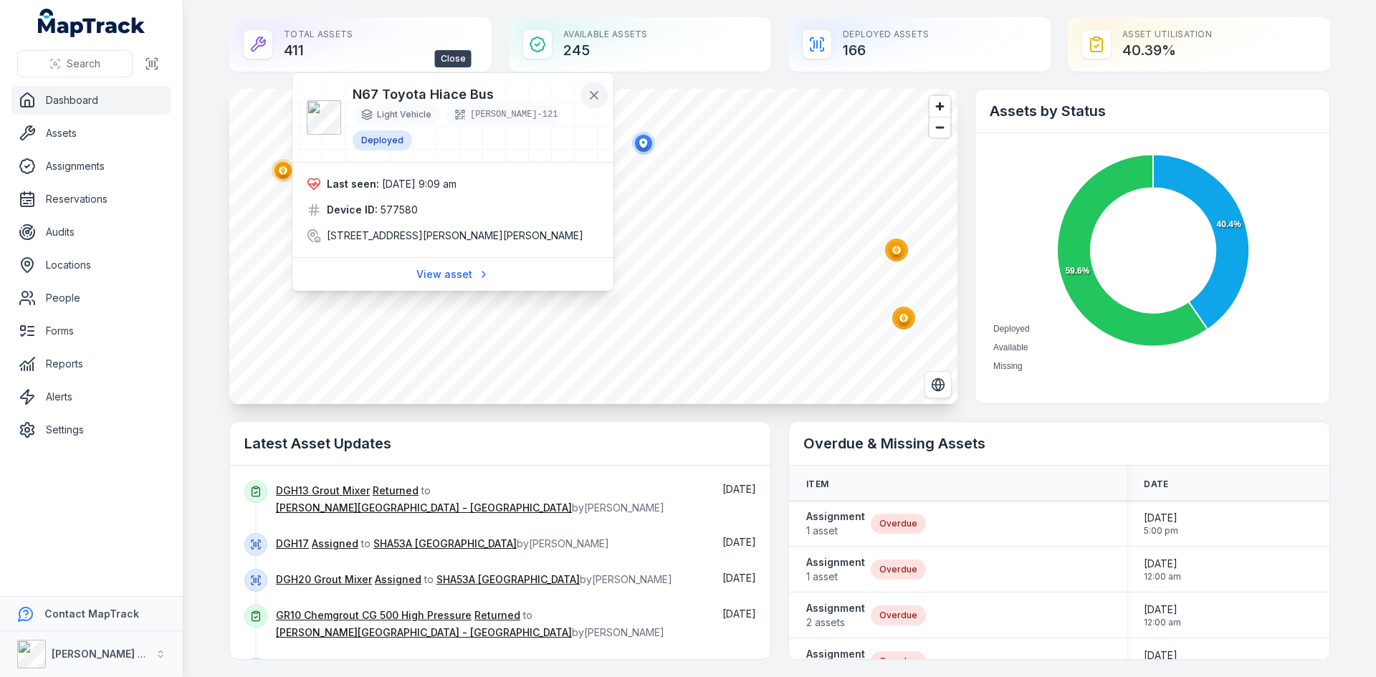
click at [603, 97] on button at bounding box center [593, 95] width 27 height 27
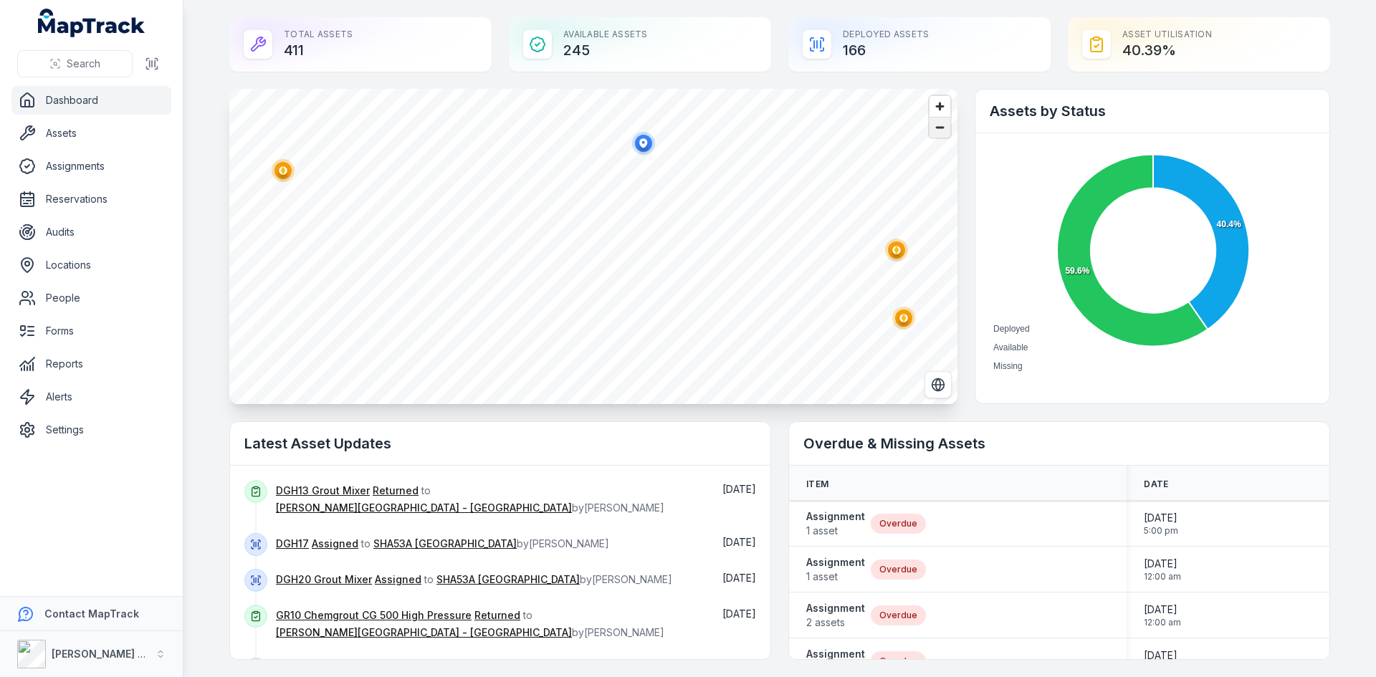
click at [942, 125] on span "Zoom out" at bounding box center [939, 128] width 21 height 20
click at [942, 124] on span "Zoom out" at bounding box center [939, 128] width 21 height 20
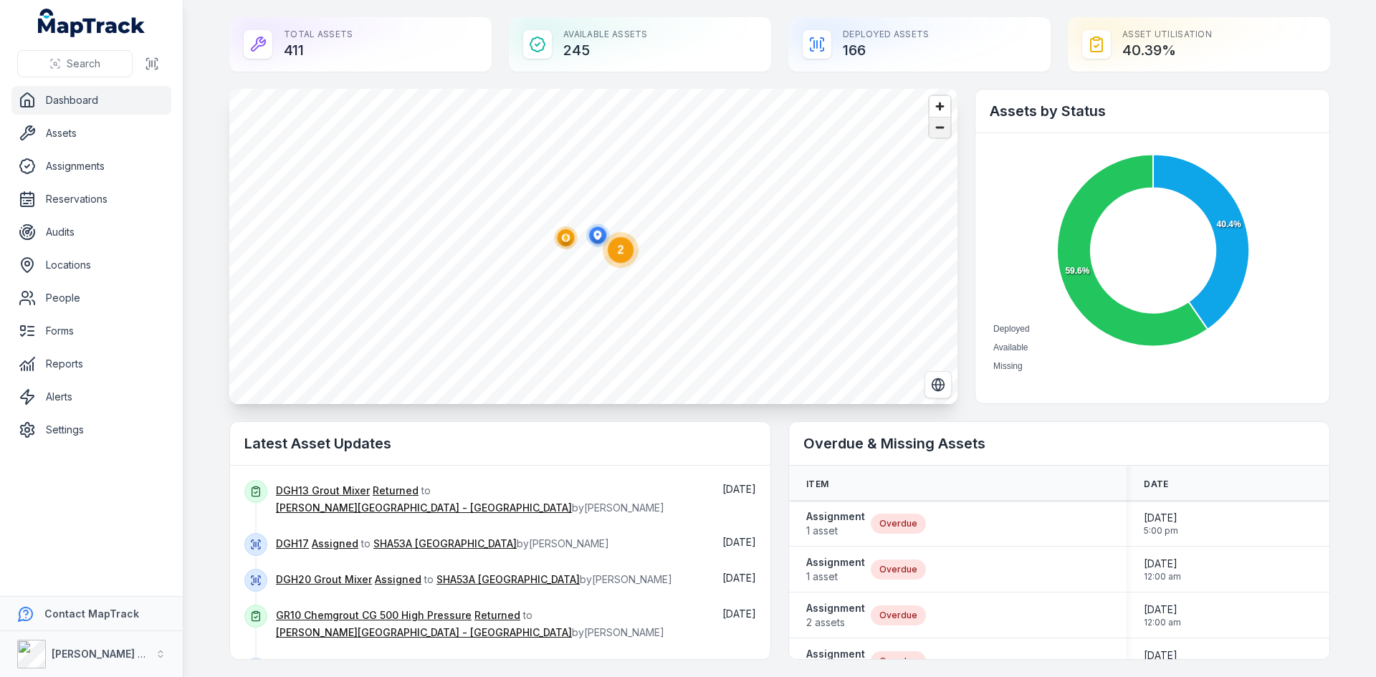
click at [942, 124] on span "Zoom out" at bounding box center [939, 128] width 21 height 20
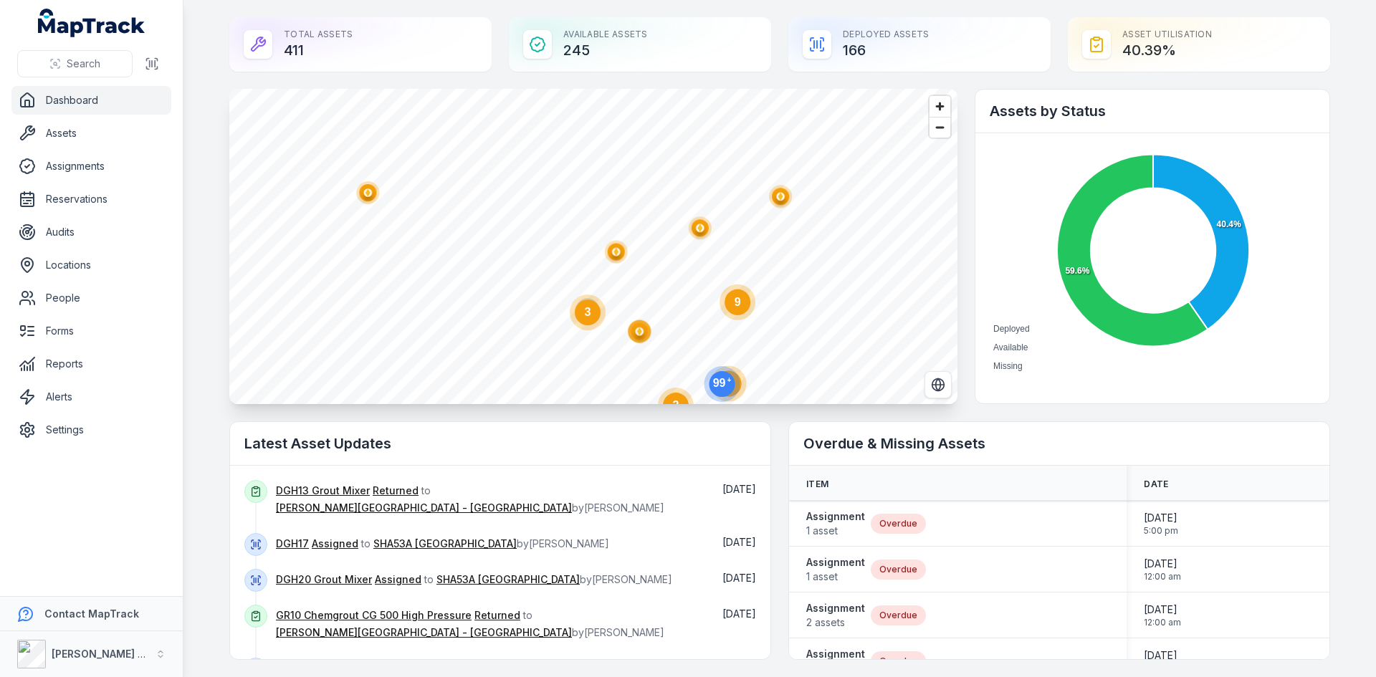
drag, startPoint x: 727, startPoint y: 219, endPoint x: 711, endPoint y: 298, distance: 80.9
click at [716, 298] on icon "9" at bounding box center [737, 302] width 43 height 43
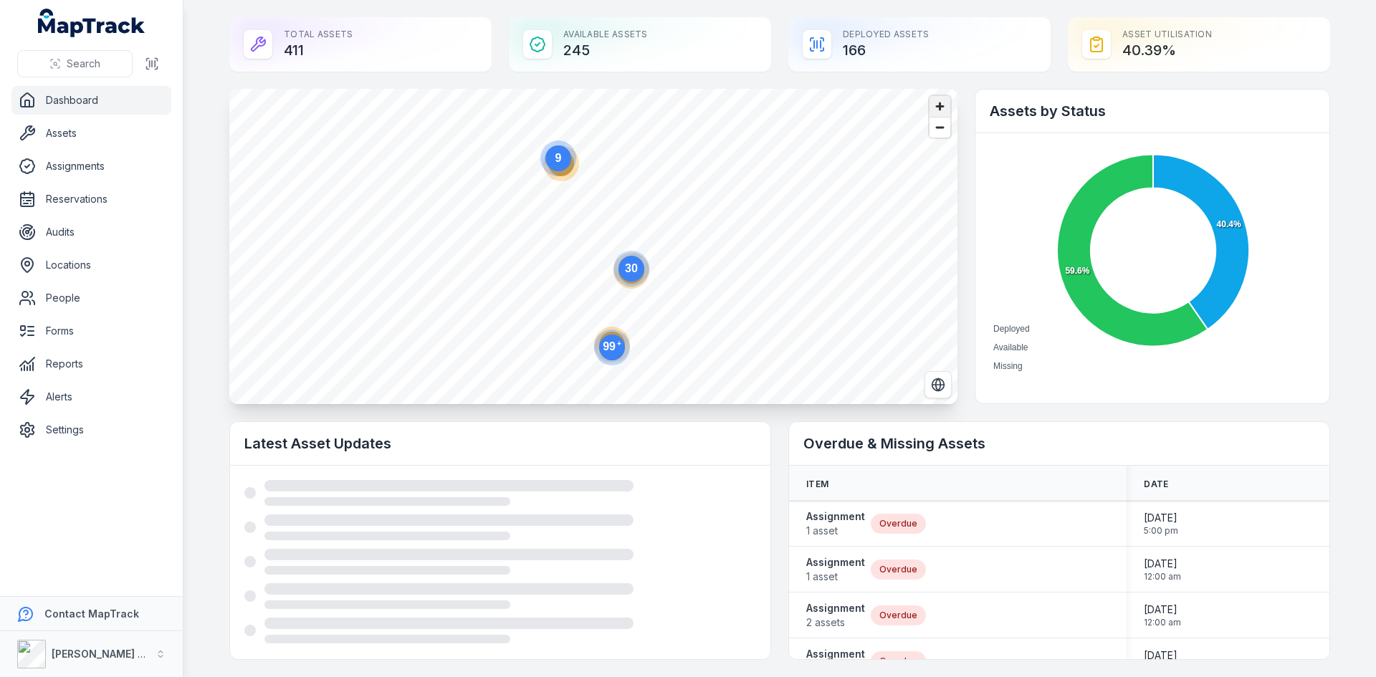
click at [941, 115] on span "Zoom in" at bounding box center [939, 106] width 21 height 21
click at [940, 114] on span "Zoom in" at bounding box center [939, 106] width 21 height 21
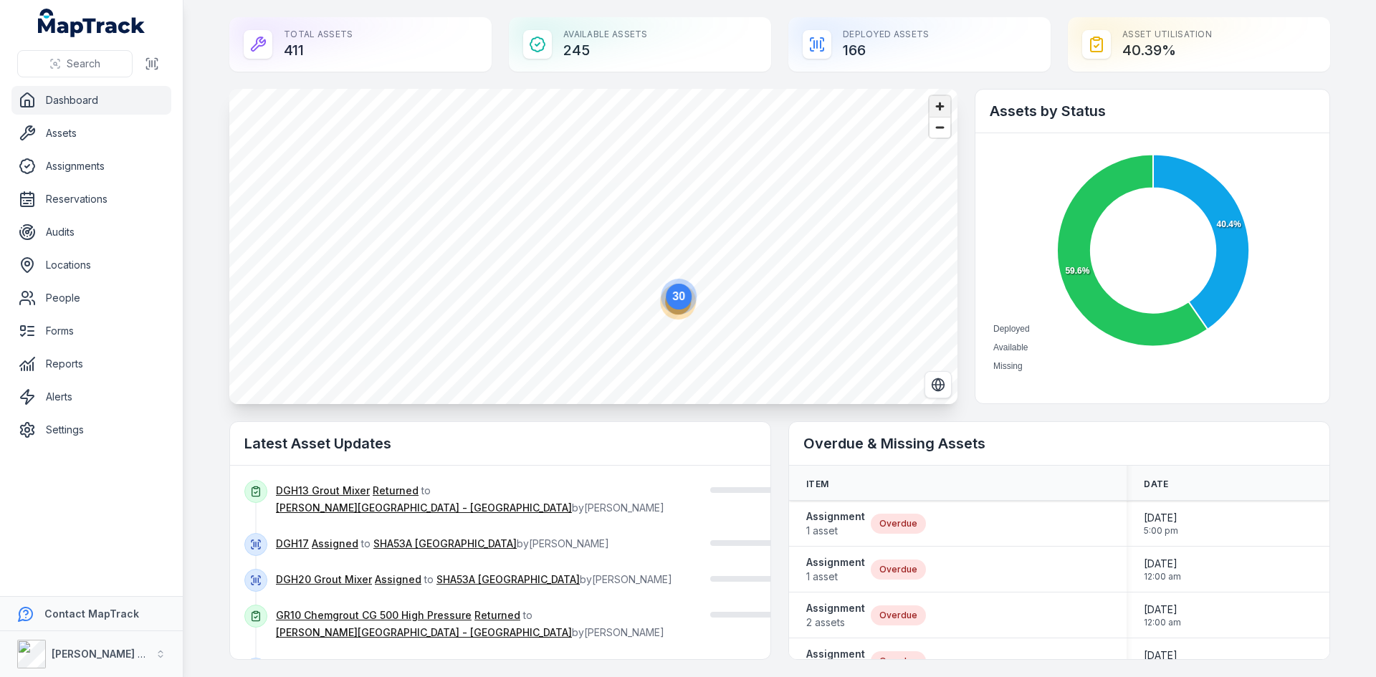
click at [940, 114] on span "Zoom in" at bounding box center [939, 106] width 21 height 21
click at [934, 103] on span "Zoom in" at bounding box center [939, 106] width 21 height 21
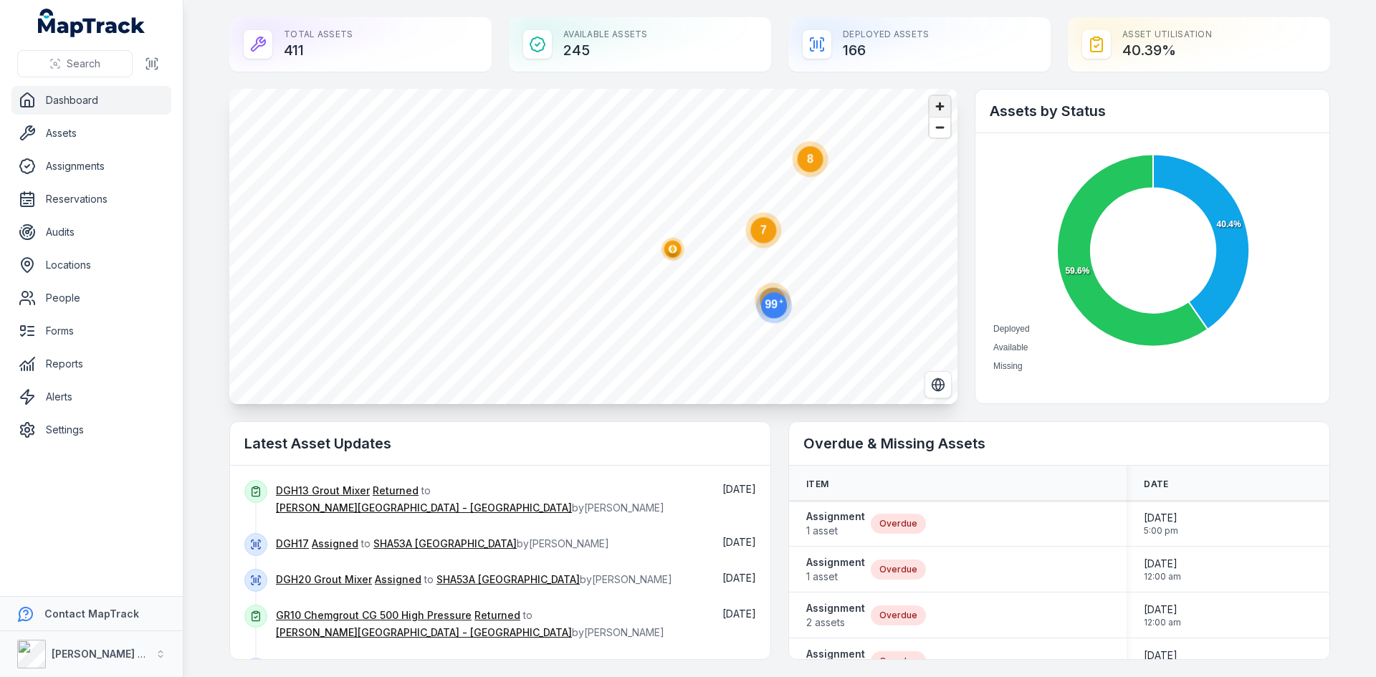
click at [934, 103] on span "Zoom in" at bounding box center [939, 106] width 21 height 21
drag, startPoint x: 842, startPoint y: 249, endPoint x: 422, endPoint y: 209, distance: 421.7
click at [411, 205] on circle "button" at bounding box center [416, 215] width 23 height 23
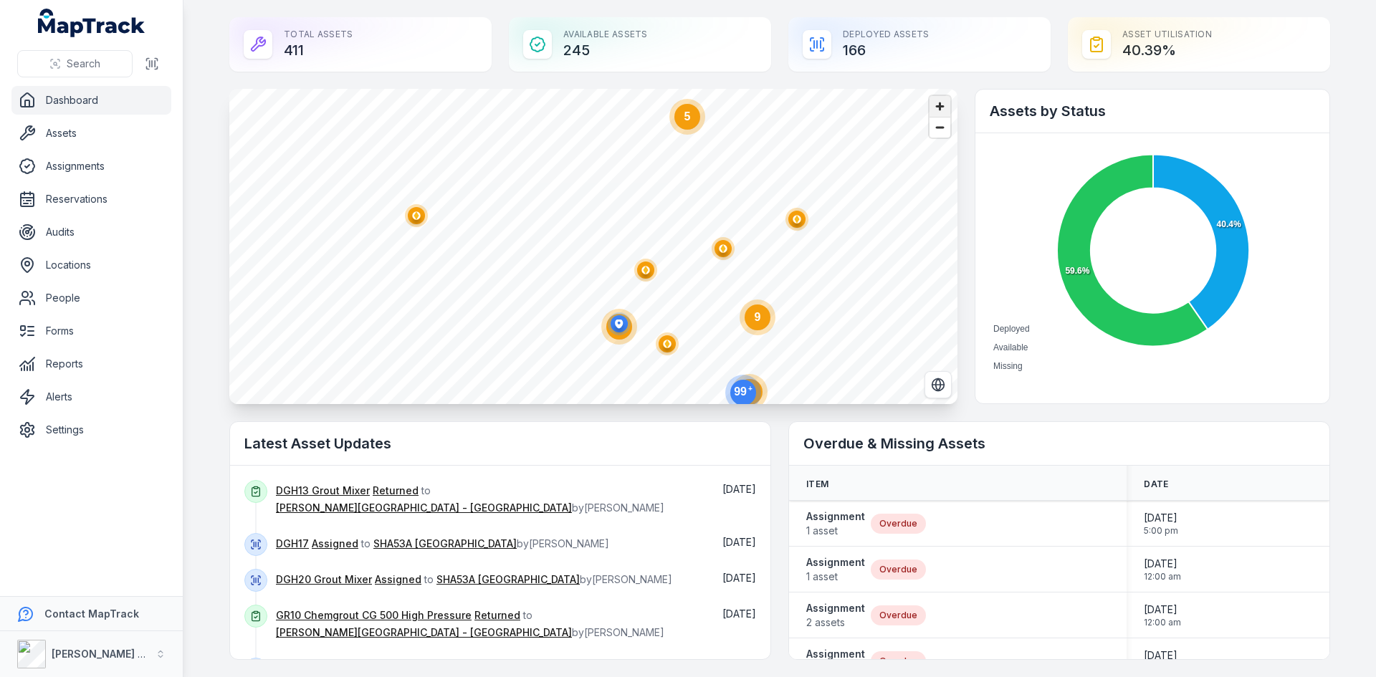
click at [940, 109] on span "Zoom in" at bounding box center [939, 106] width 21 height 21
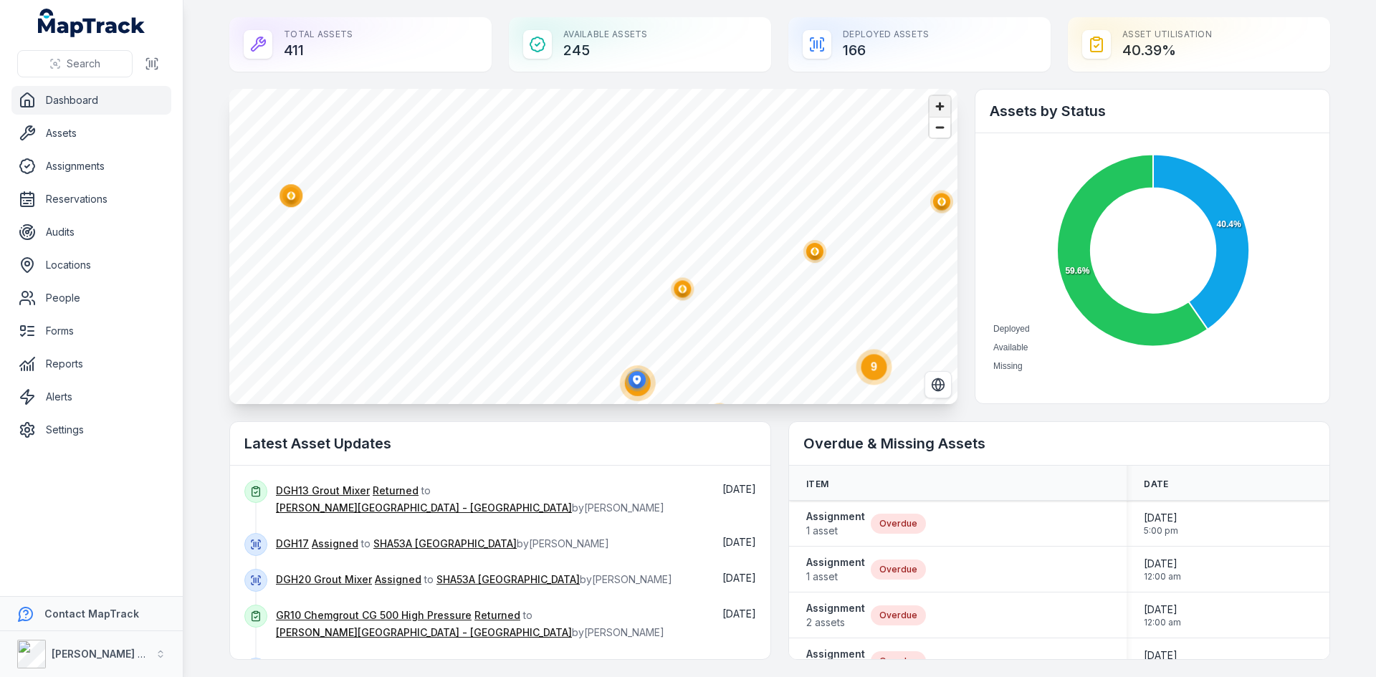
click at [940, 109] on span "Zoom in" at bounding box center [939, 106] width 21 height 21
click at [939, 107] on span "Zoom in" at bounding box center [939, 106] width 21 height 21
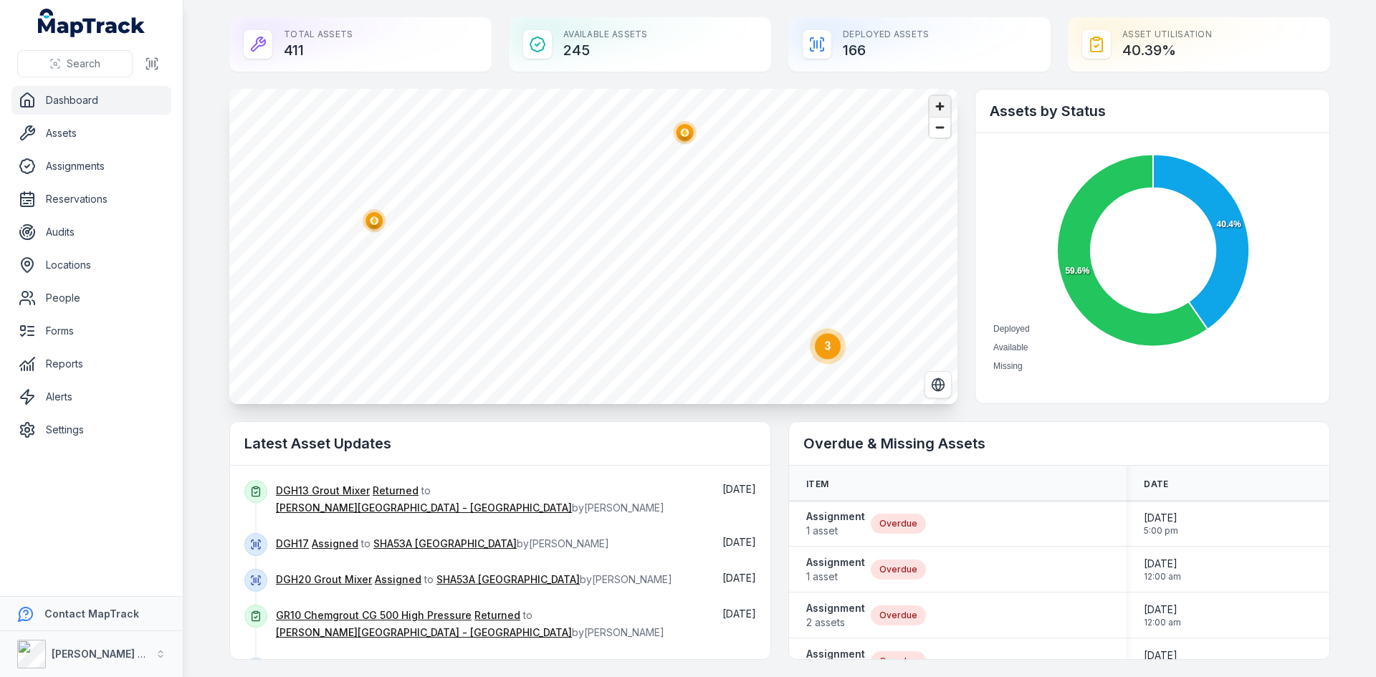
click at [939, 107] on span "Zoom in" at bounding box center [939, 106] width 21 height 21
click at [929, 137] on span "Zoom out" at bounding box center [939, 128] width 21 height 20
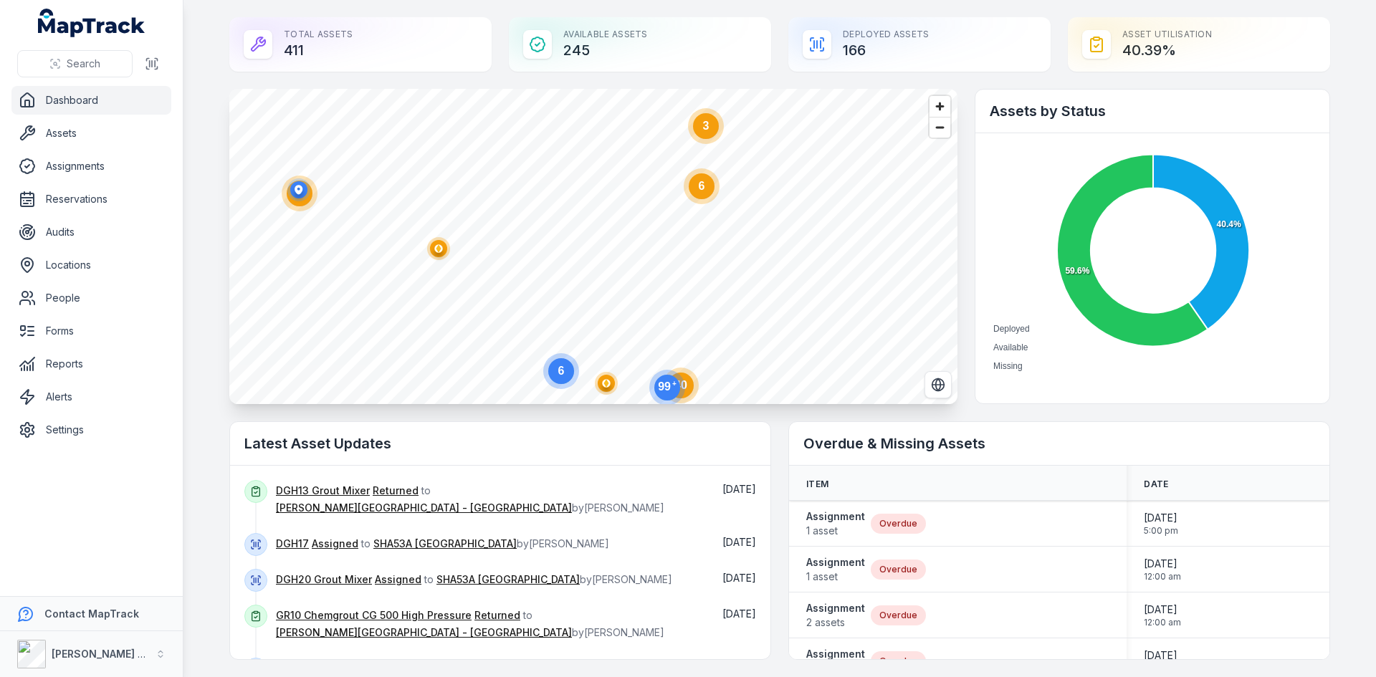
click at [708, 193] on circle at bounding box center [702, 186] width 36 height 36
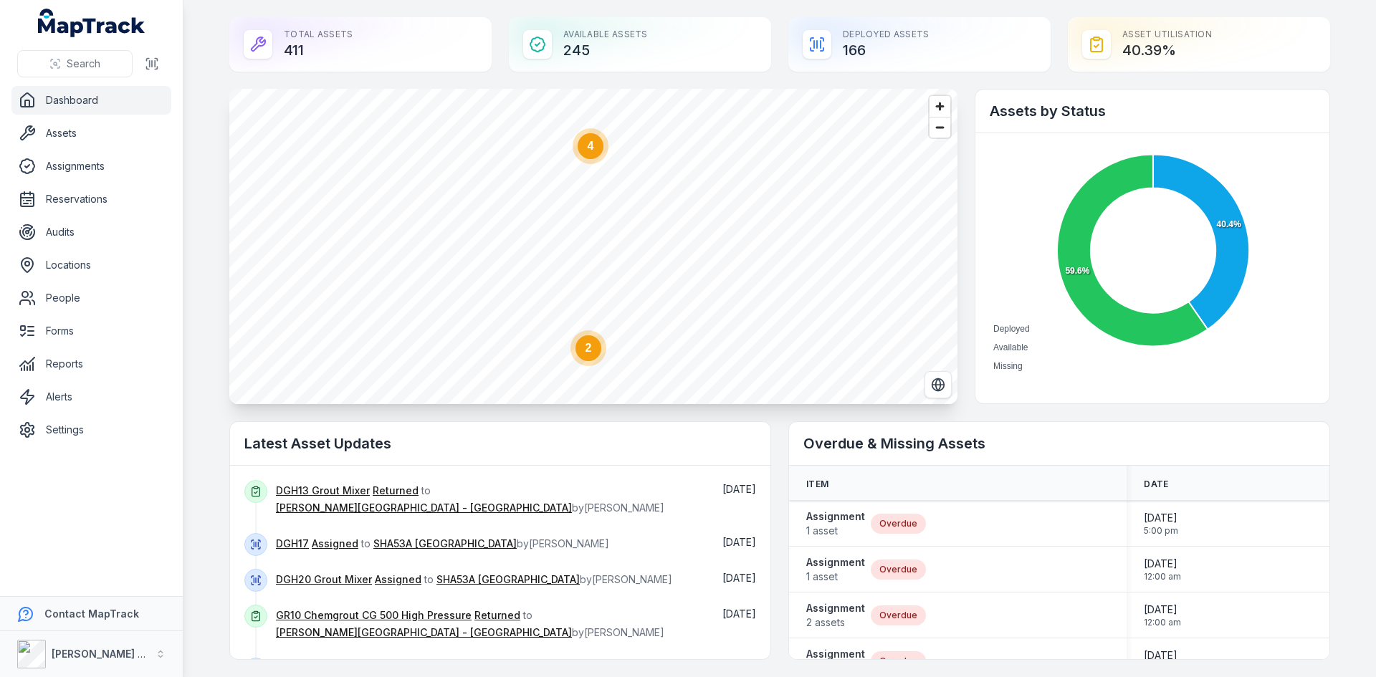
click at [588, 148] on text "4" at bounding box center [591, 146] width 6 height 12
click at [747, 176] on circle "button" at bounding box center [748, 166] width 23 height 23
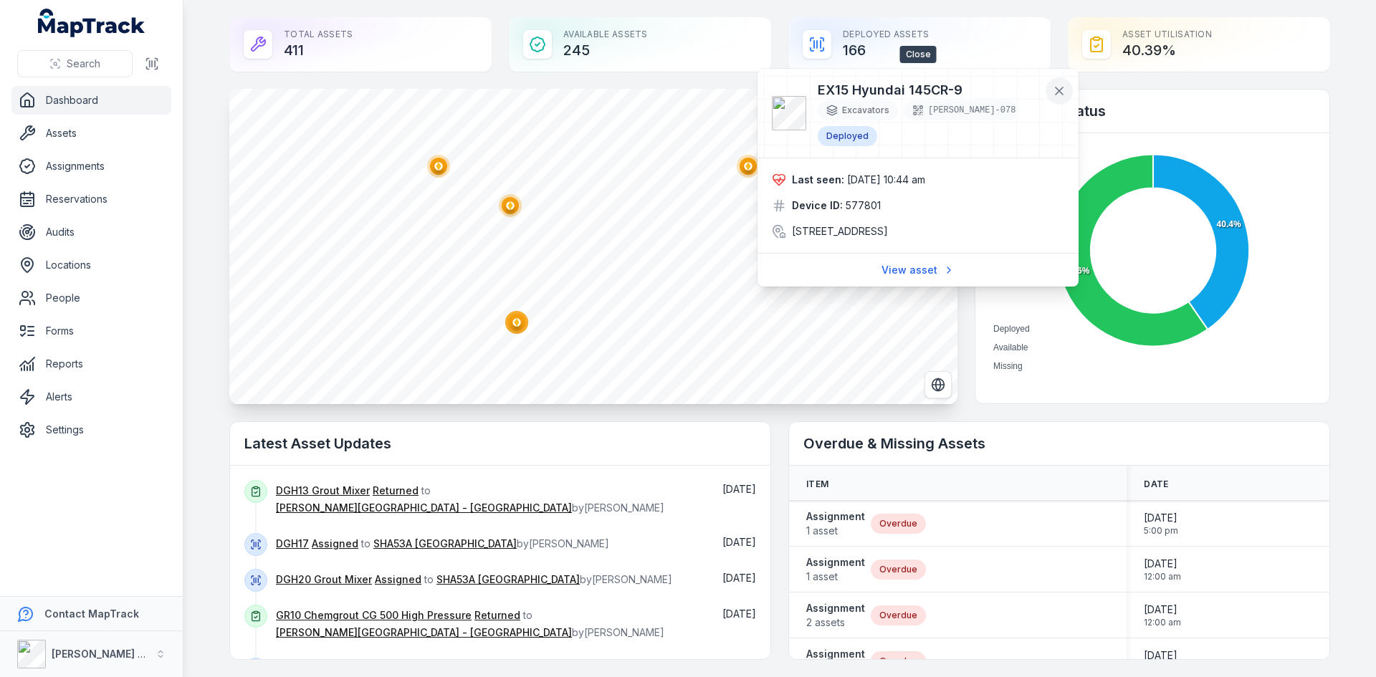
click at [1055, 92] on icon at bounding box center [1059, 91] width 14 height 14
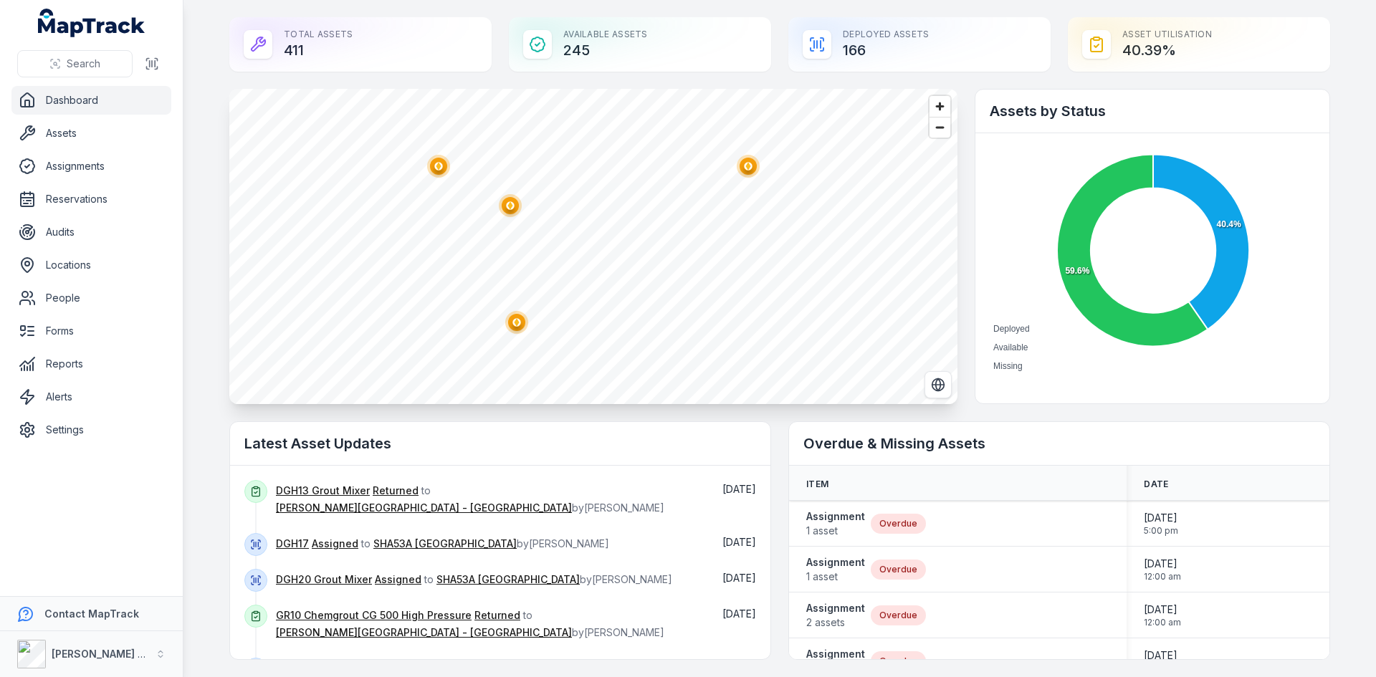
click at [508, 319] on ellipse "button" at bounding box center [516, 322] width 17 height 17
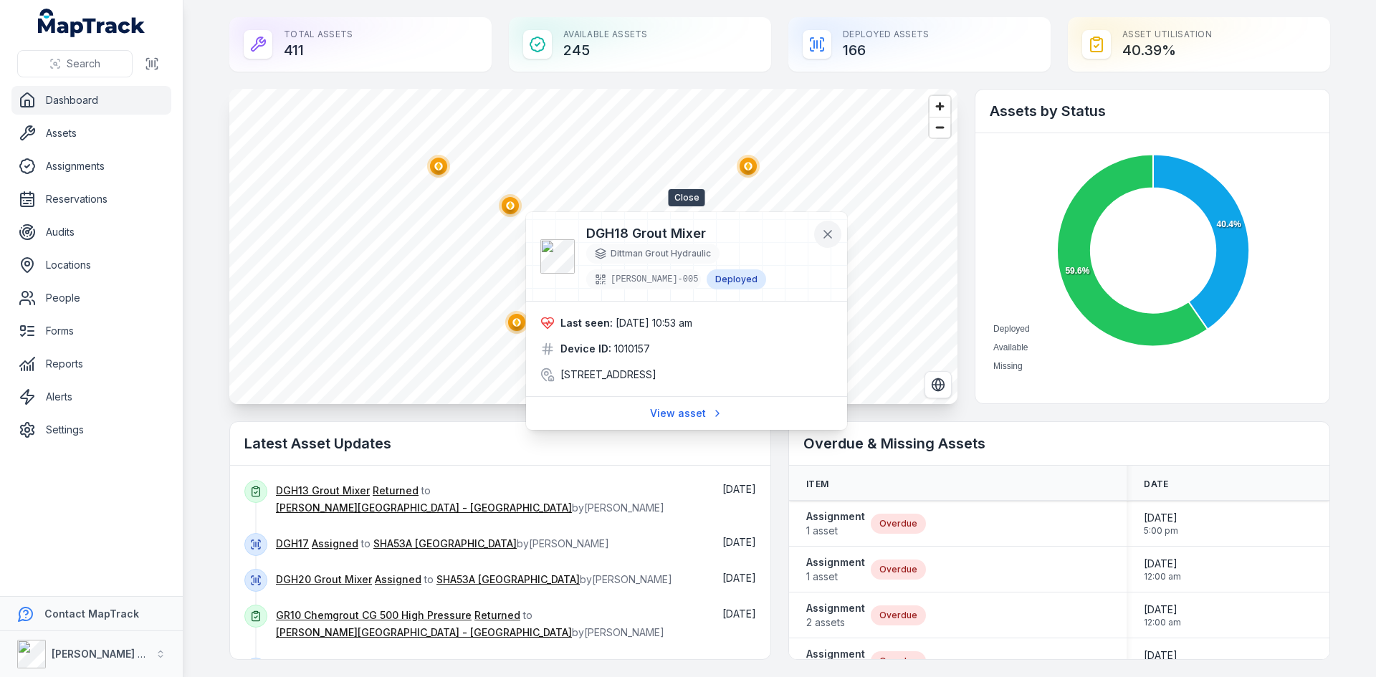
click at [827, 241] on icon at bounding box center [827, 234] width 14 height 14
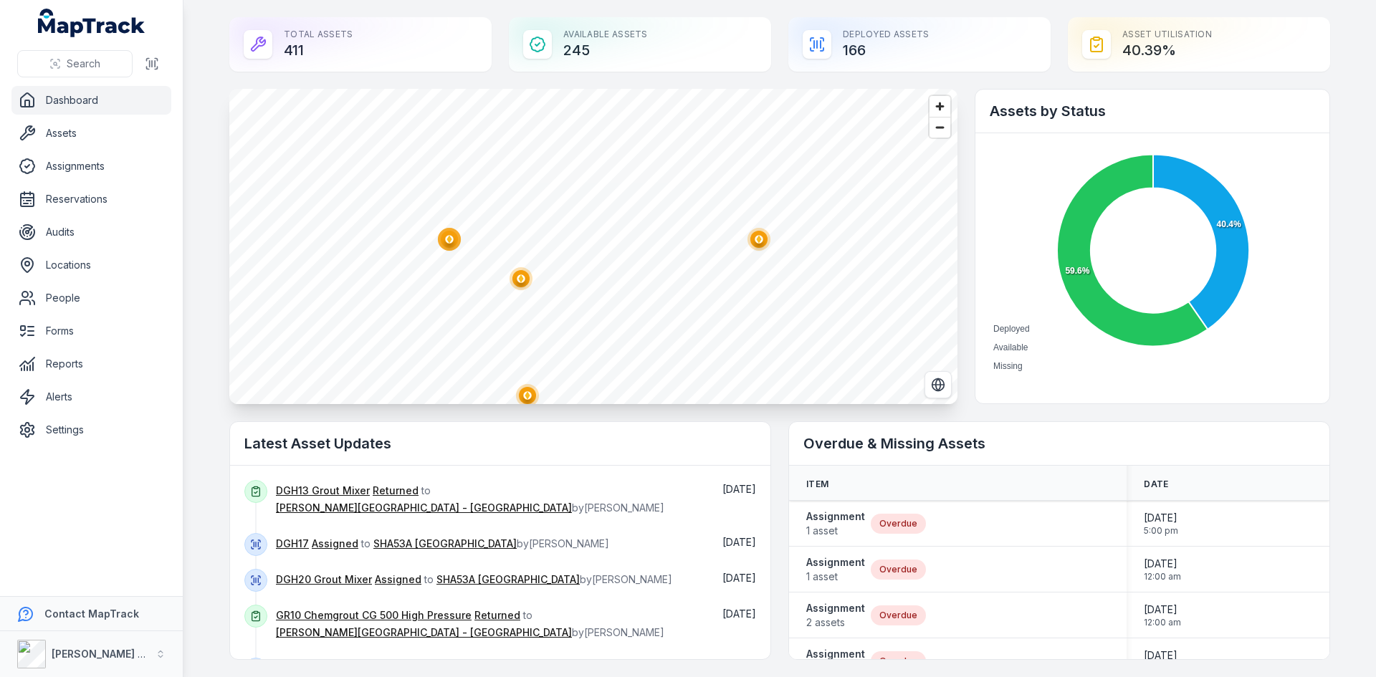
click at [446, 234] on ellipse "button" at bounding box center [449, 239] width 17 height 17
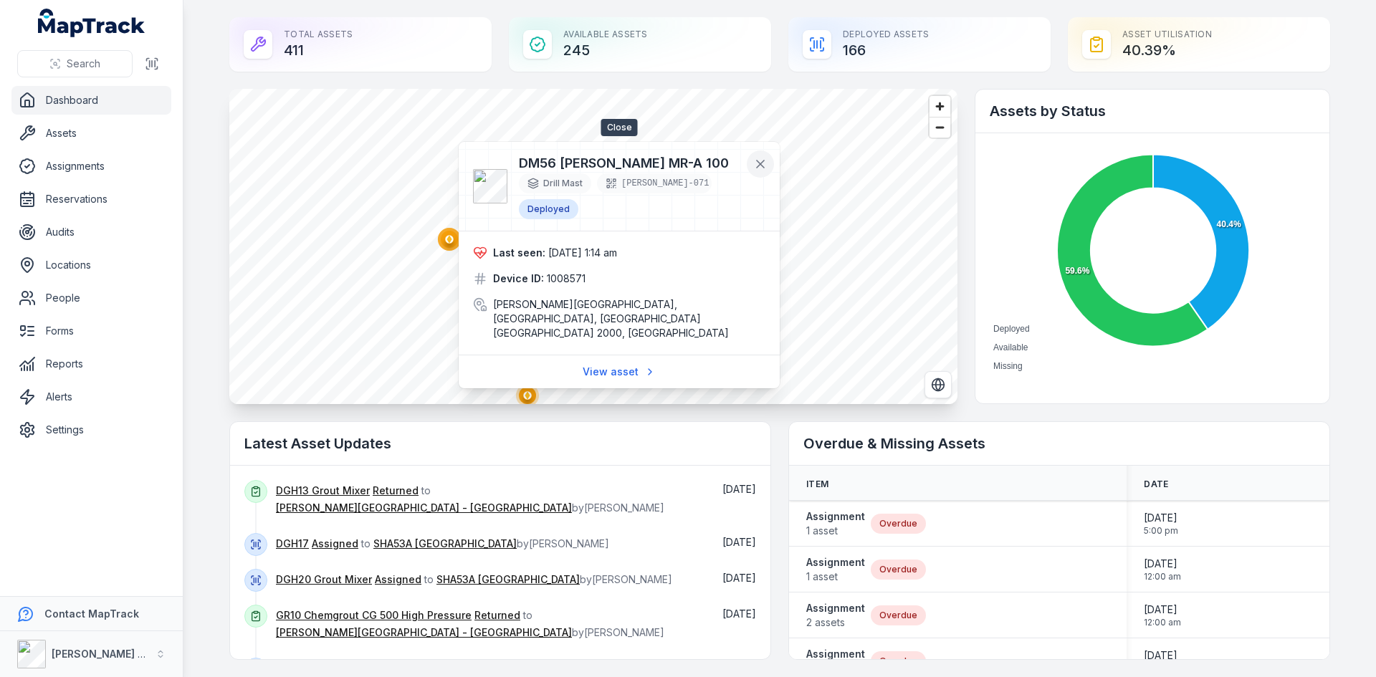
click at [768, 156] on button at bounding box center [760, 163] width 27 height 27
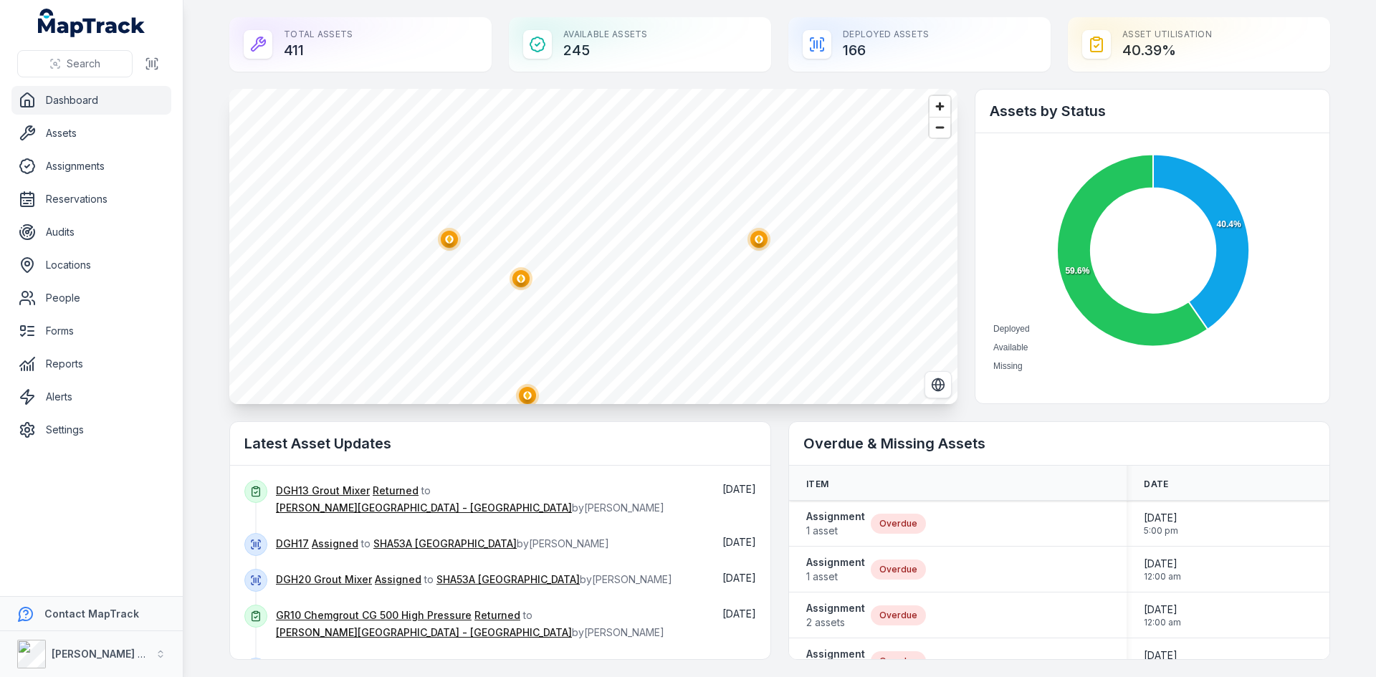
click at [512, 271] on circle "button" at bounding box center [520, 278] width 23 height 23
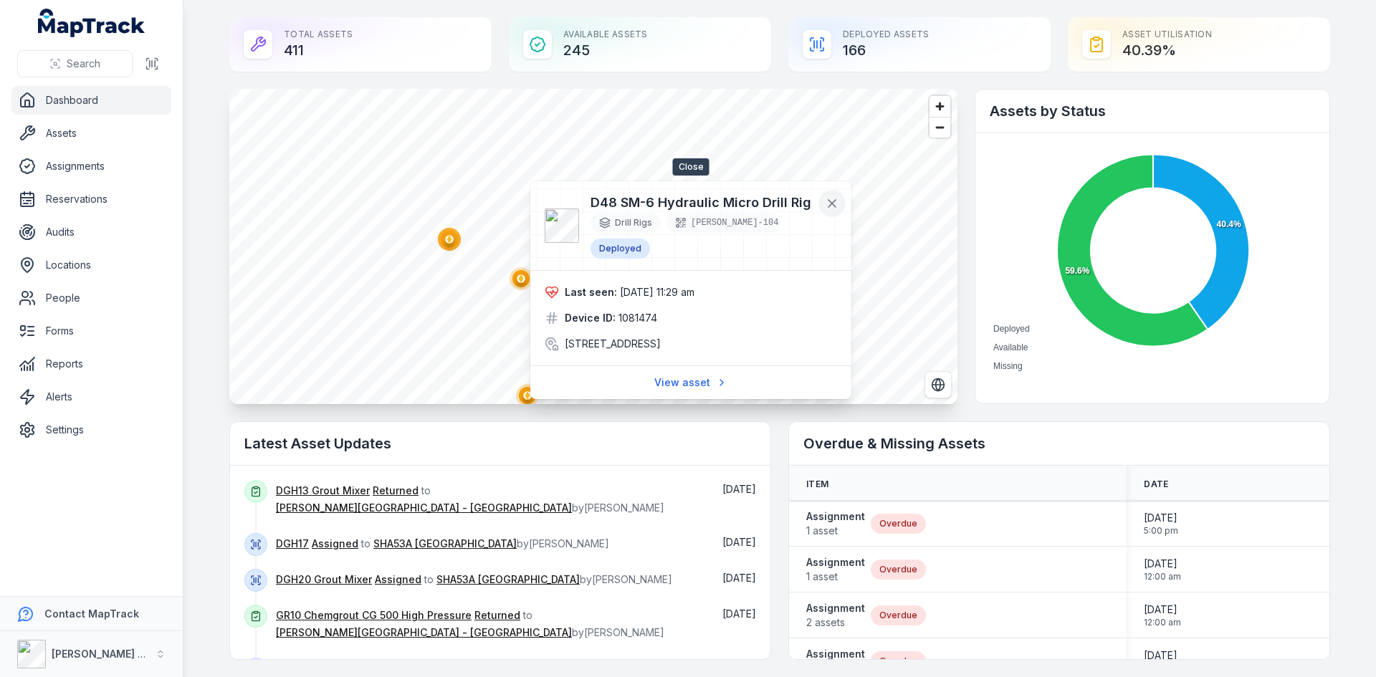
click at [827, 196] on icon at bounding box center [832, 203] width 14 height 14
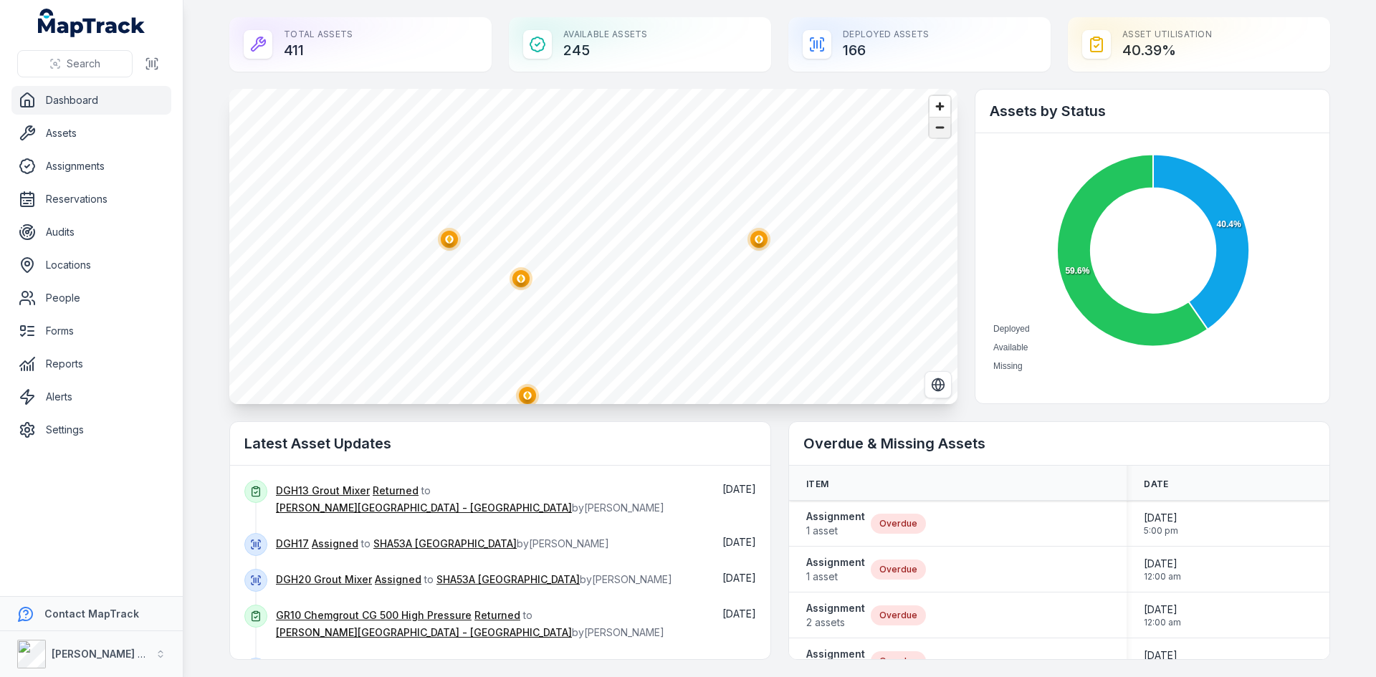
click at [941, 135] on span "Zoom out" at bounding box center [939, 128] width 21 height 20
click at [943, 110] on span "Zoom in" at bounding box center [939, 106] width 21 height 21
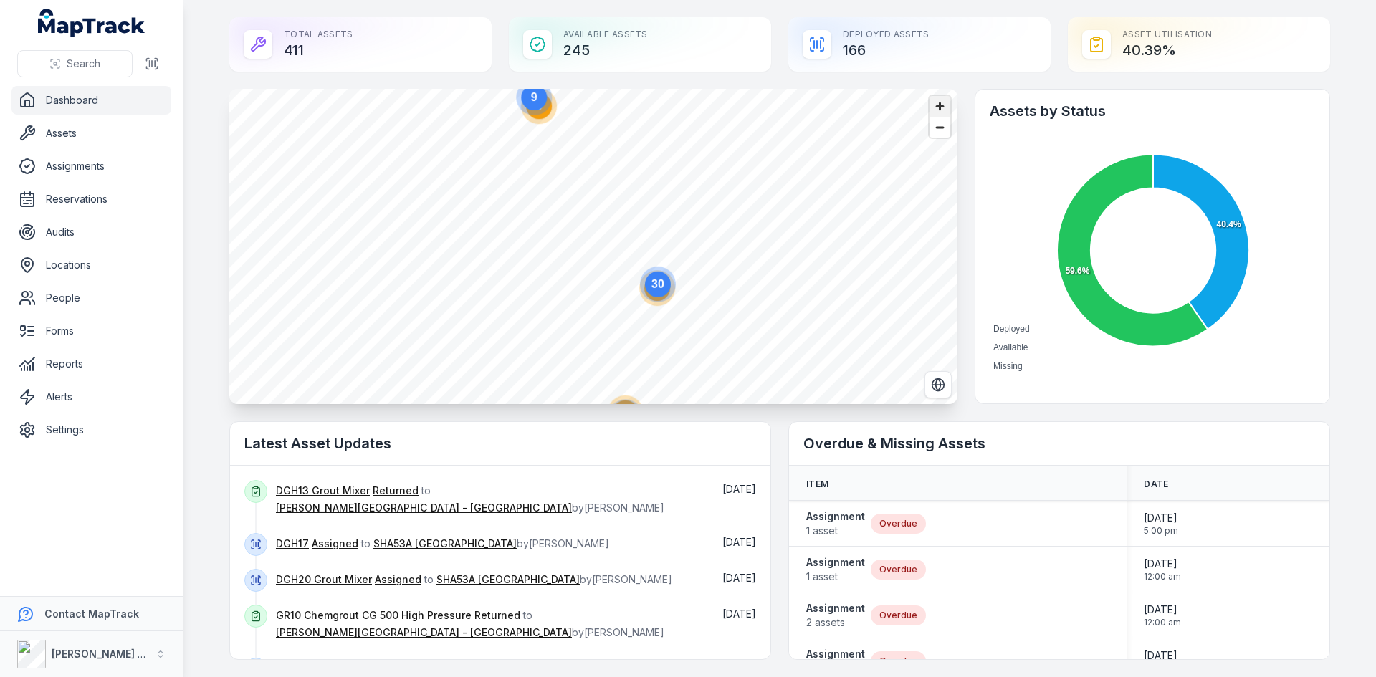
click at [943, 110] on span "Zoom in" at bounding box center [939, 106] width 21 height 21
click at [931, 112] on span "Zoom in" at bounding box center [939, 106] width 21 height 21
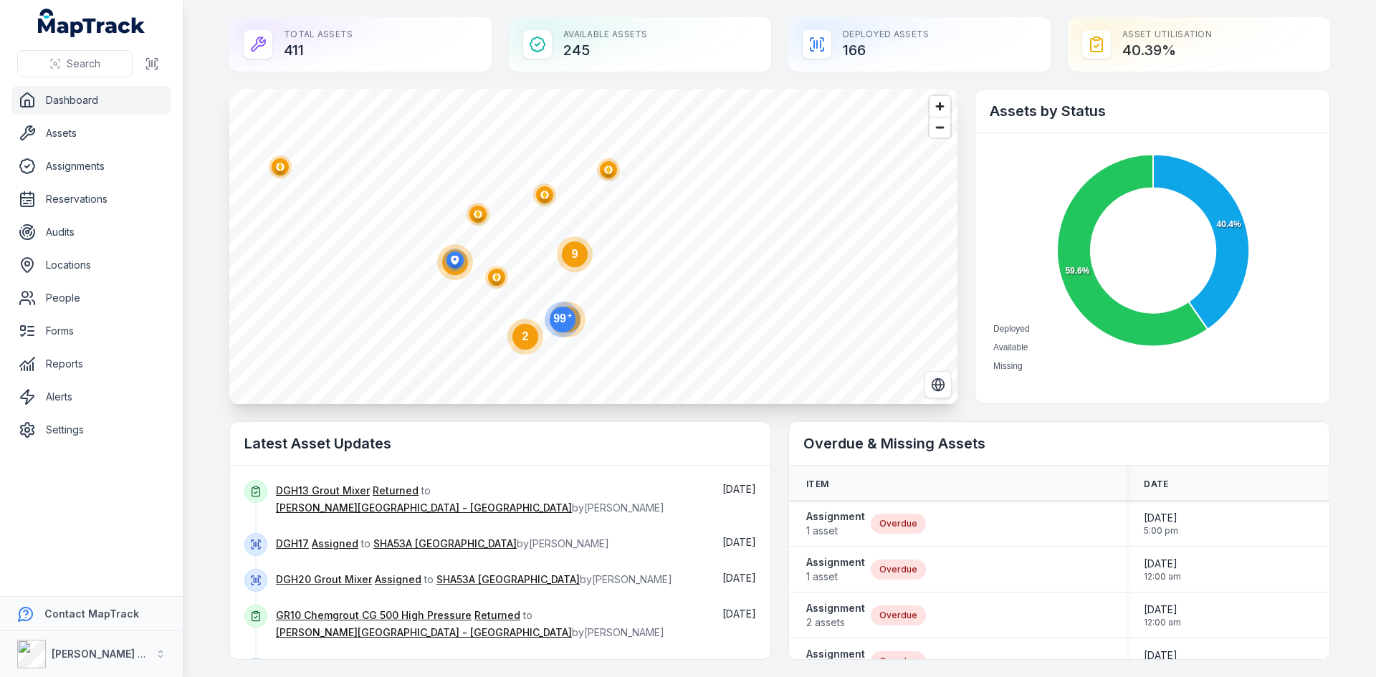
click at [570, 262] on circle at bounding box center [575, 254] width 26 height 26
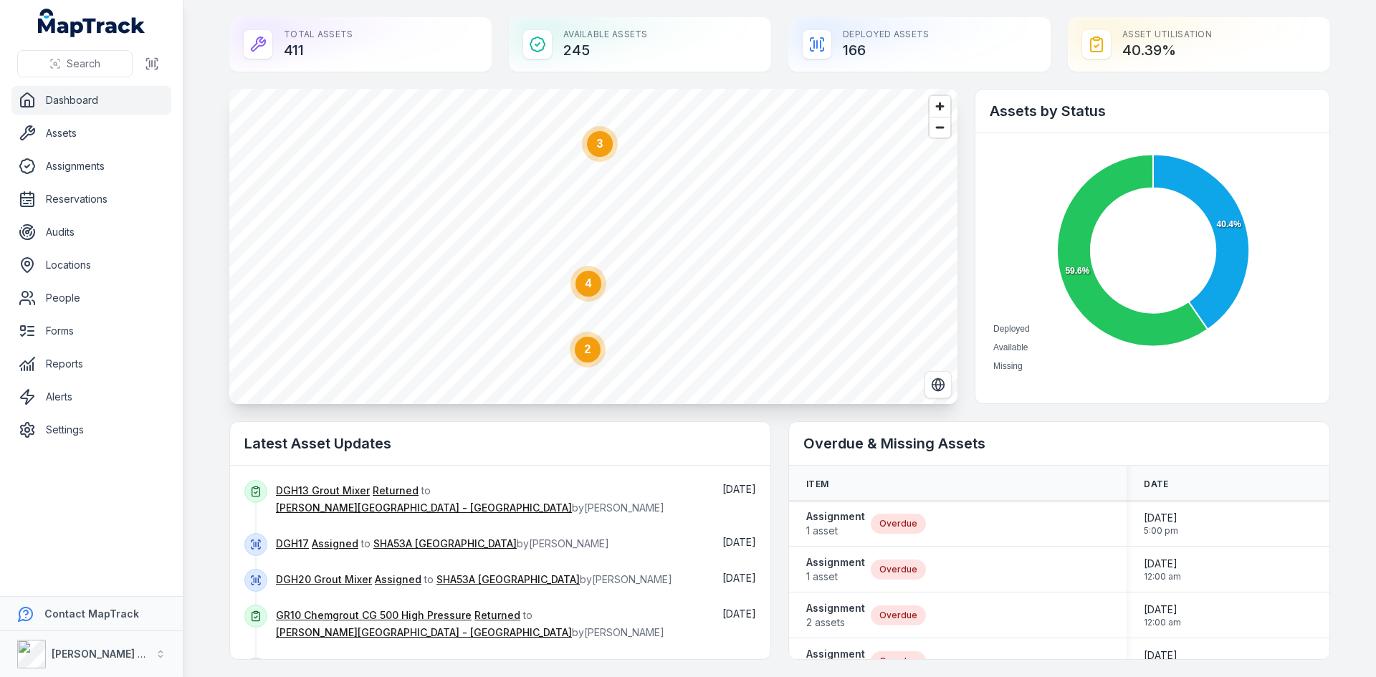
click at [585, 282] on text "4" at bounding box center [588, 283] width 6 height 12
